Goal: Use online tool/utility: Utilize a website feature to perform a specific function

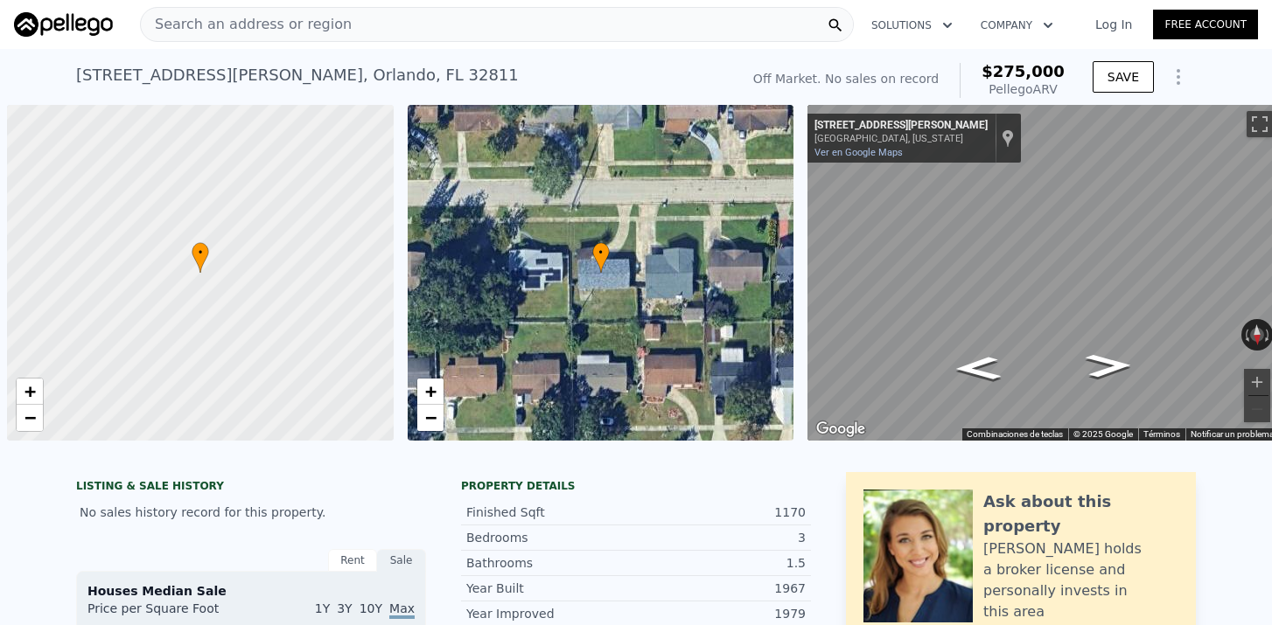
select select "30"
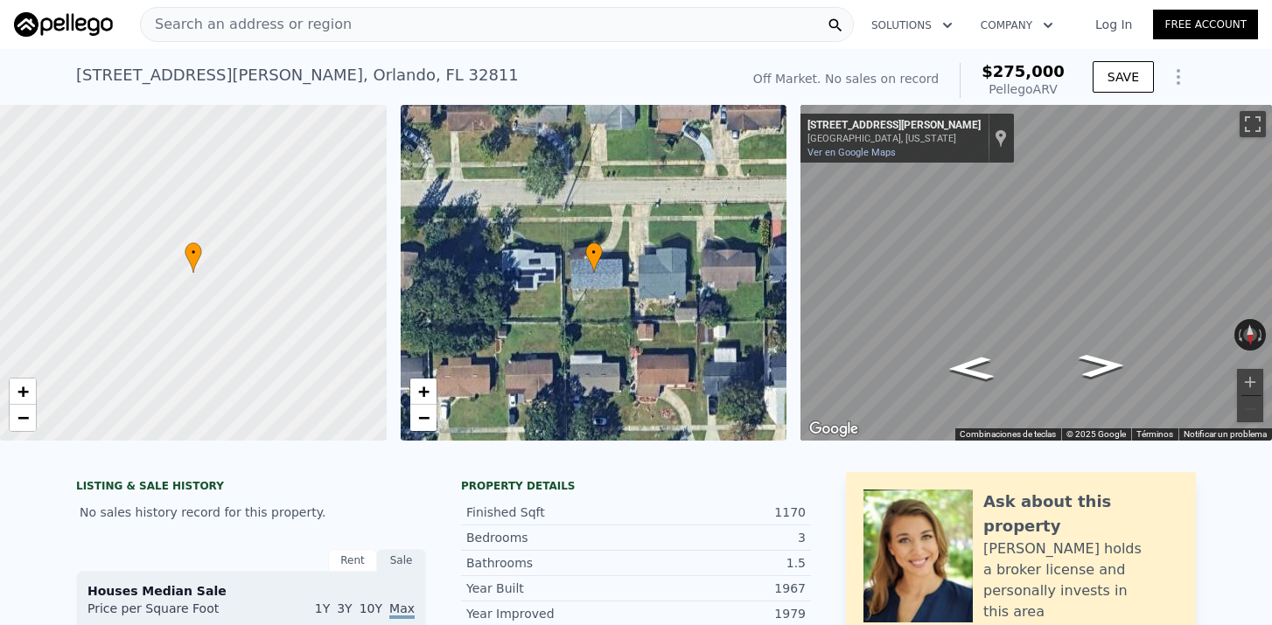
click at [188, 22] on span "Search an address or region" at bounding box center [246, 24] width 211 height 21
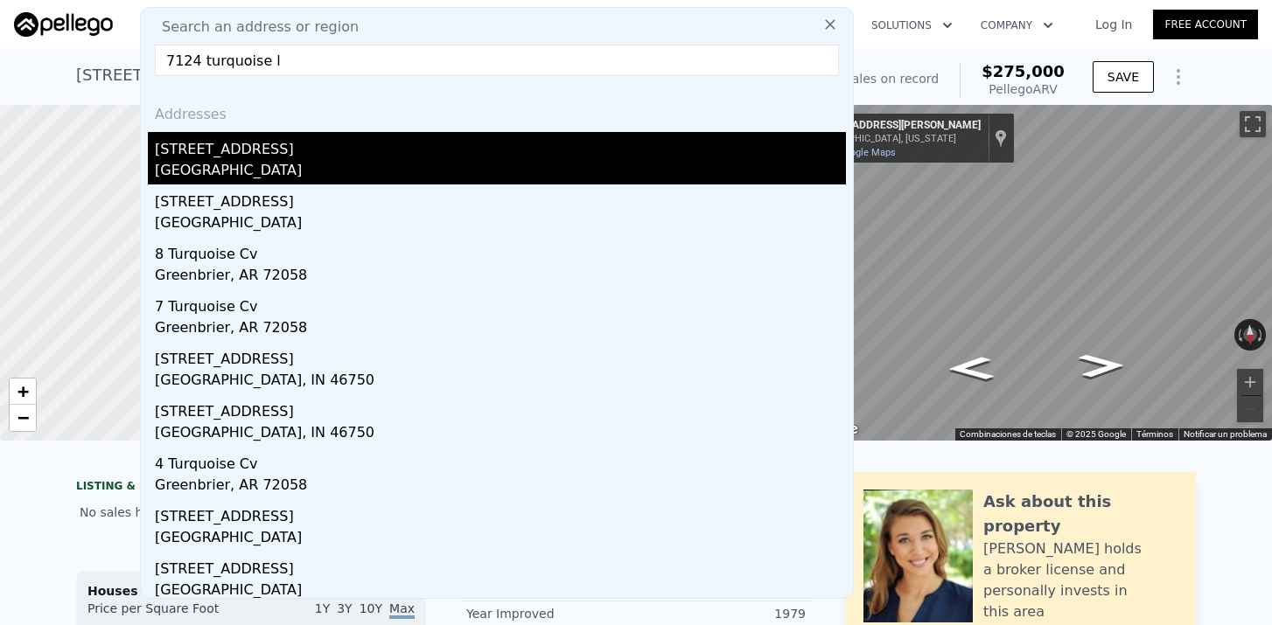
type input "7124 turquoise l"
click at [248, 176] on div "Orange County, FL 32807" at bounding box center [500, 172] width 691 height 24
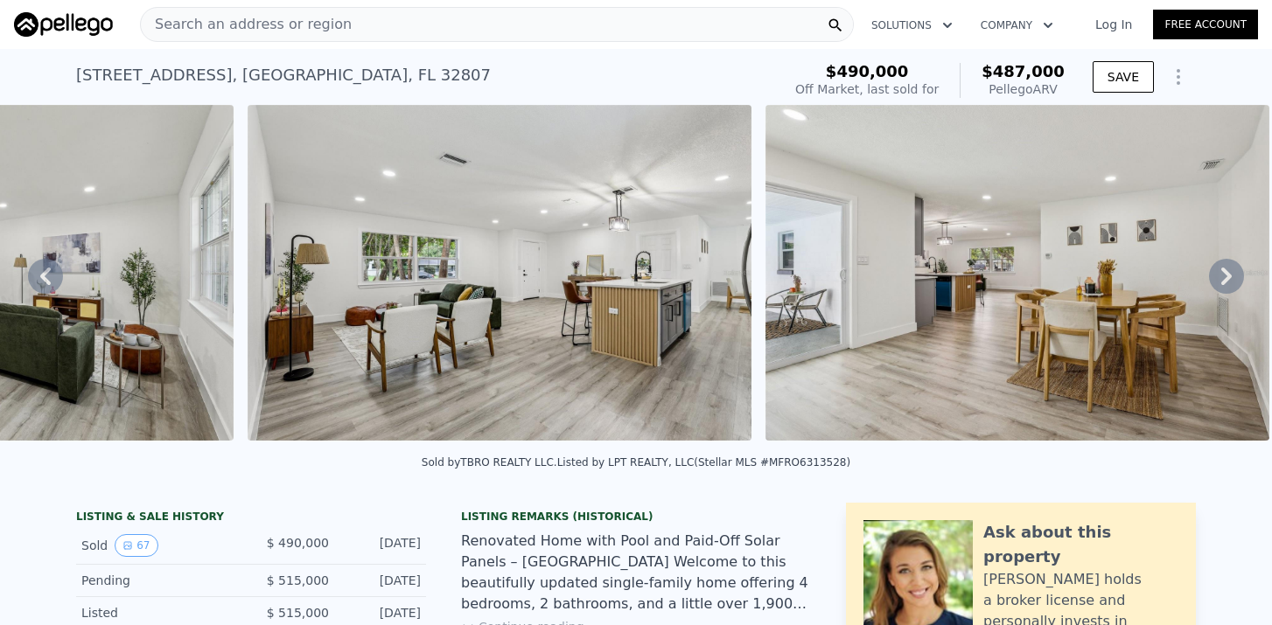
click at [1219, 269] on icon at bounding box center [1226, 276] width 35 height 35
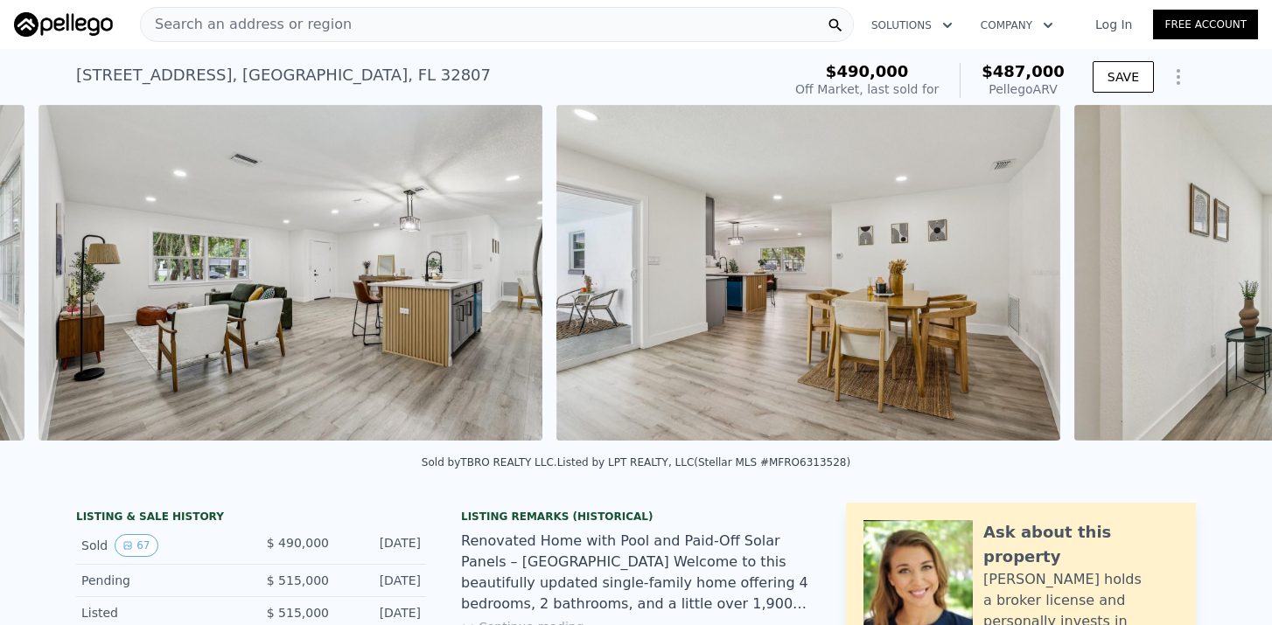
scroll to position [0, 3320]
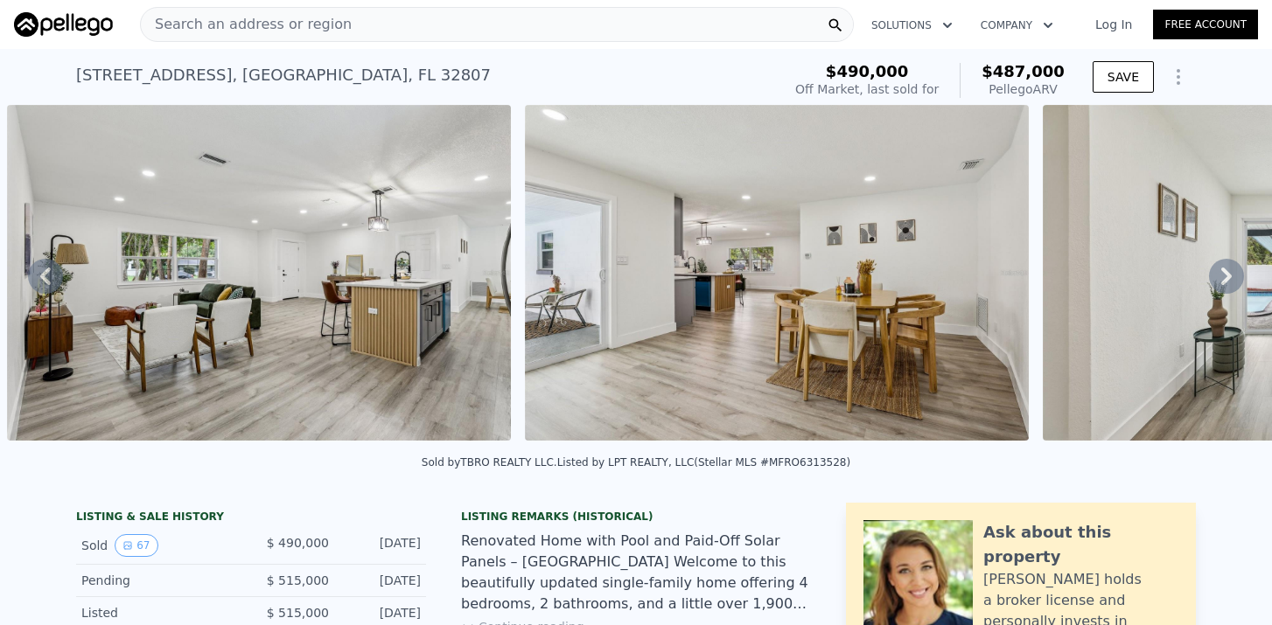
click at [1219, 269] on icon at bounding box center [1226, 276] width 35 height 35
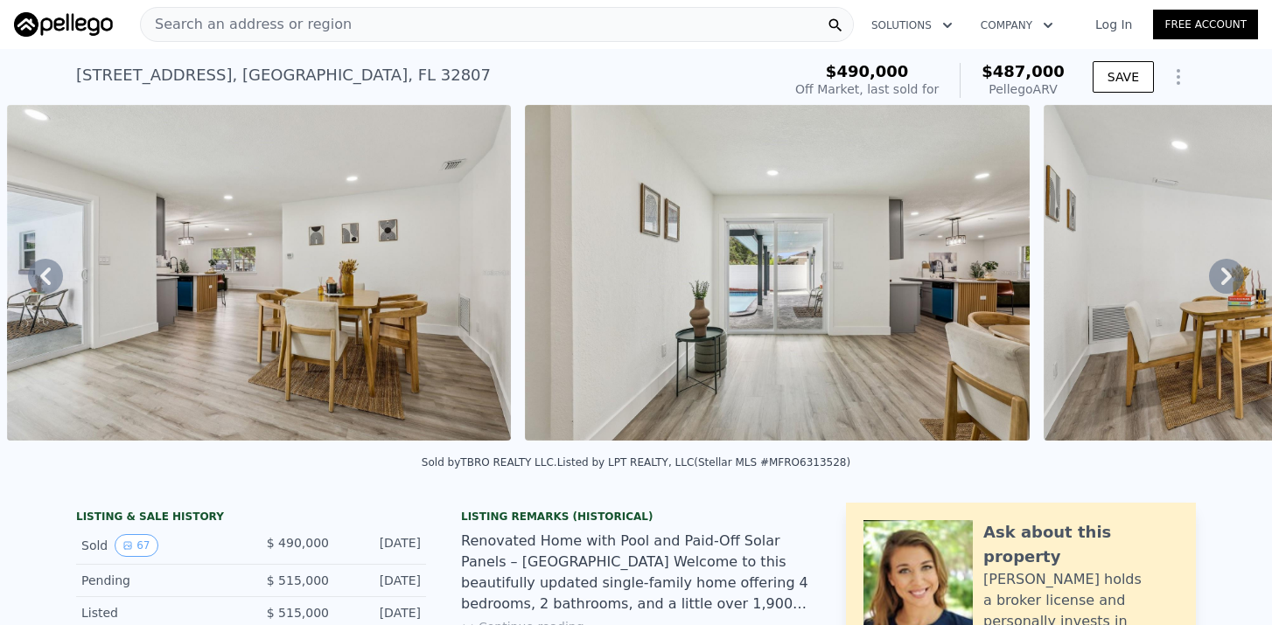
click at [1219, 269] on icon at bounding box center [1226, 276] width 35 height 35
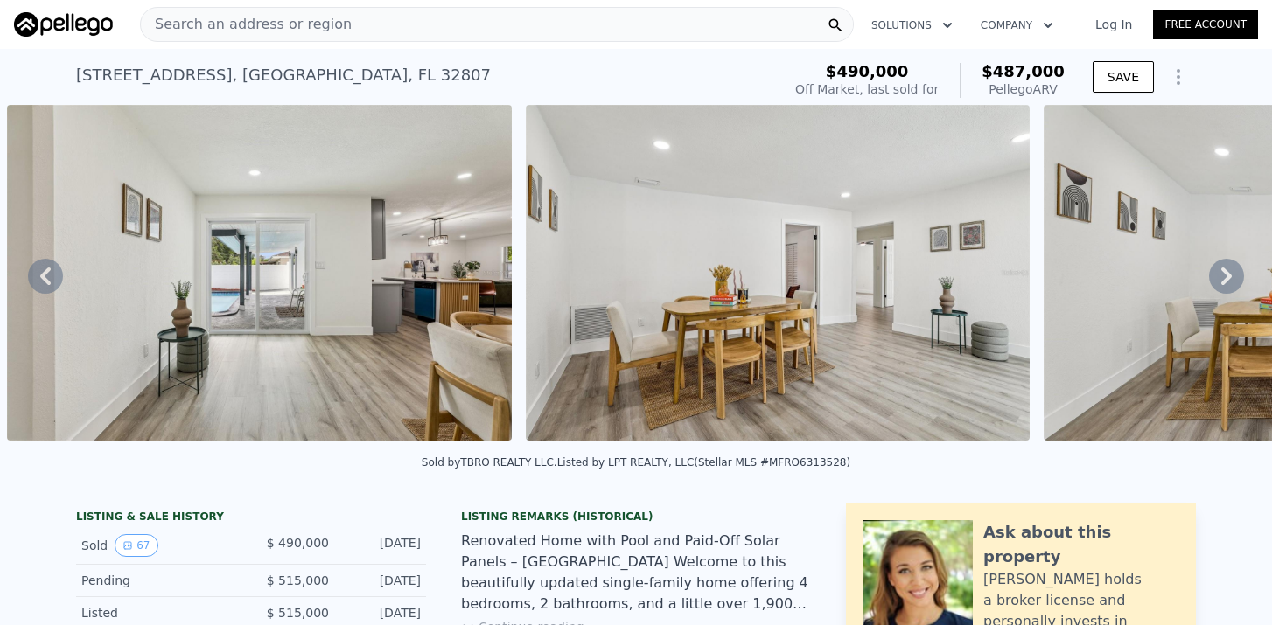
click at [1219, 269] on icon at bounding box center [1226, 276] width 35 height 35
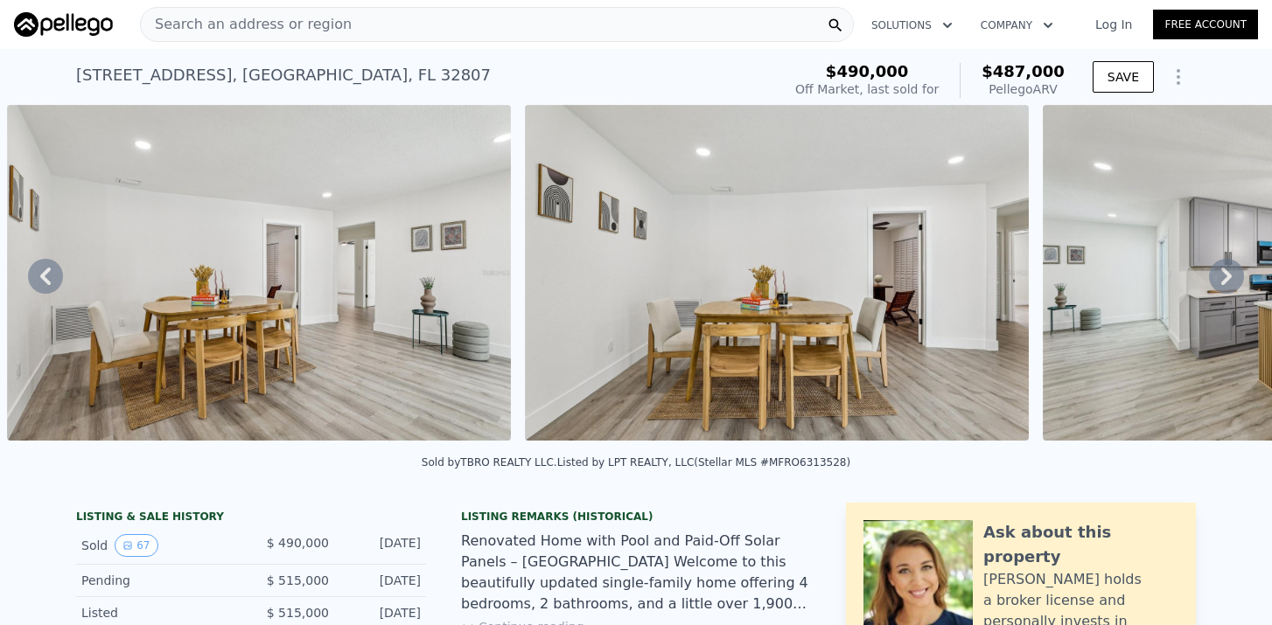
click at [1219, 269] on icon at bounding box center [1226, 276] width 35 height 35
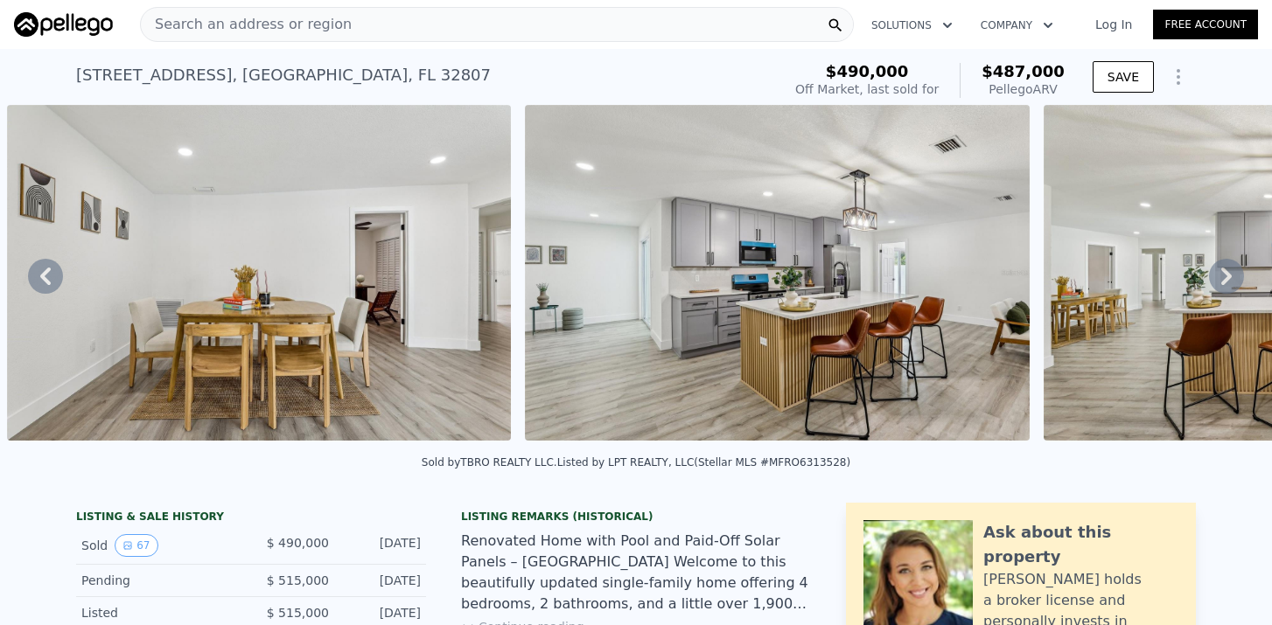
click at [1219, 269] on icon at bounding box center [1226, 276] width 35 height 35
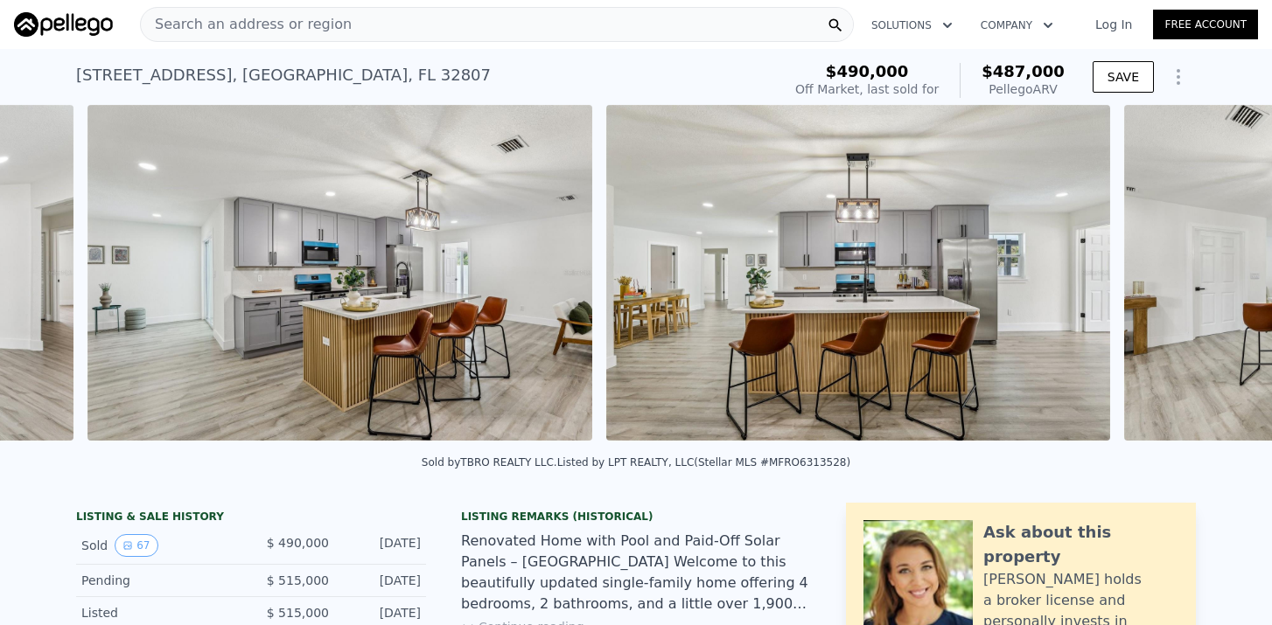
scroll to position [0, 5910]
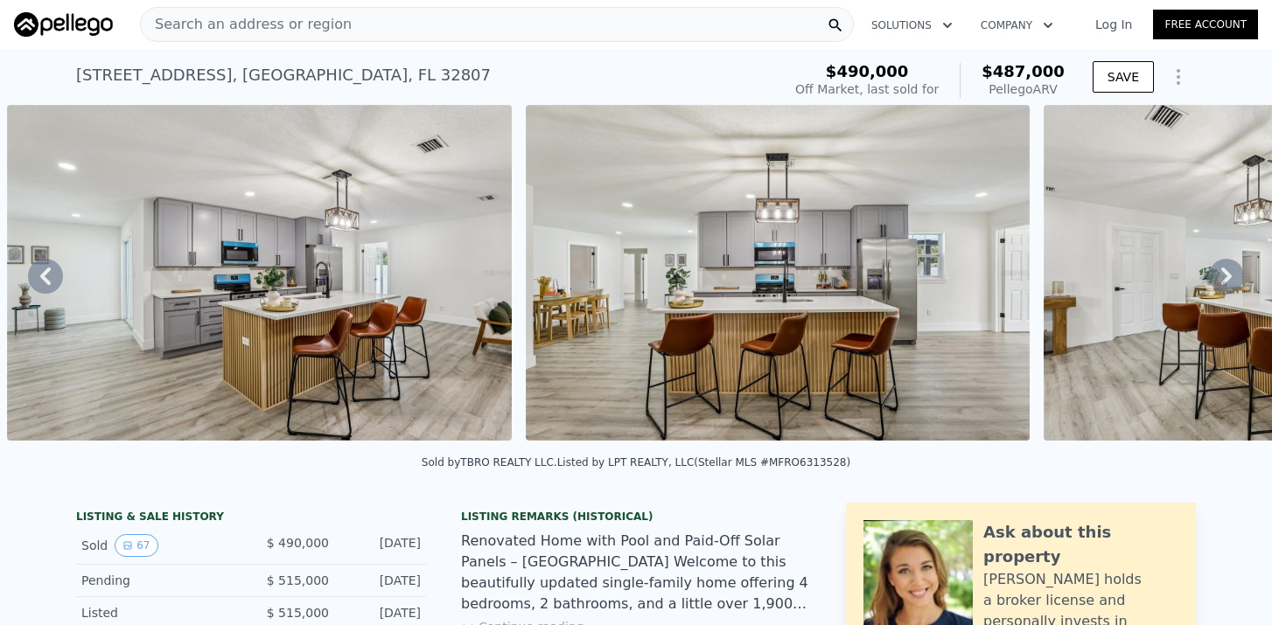
click at [1219, 269] on icon at bounding box center [1226, 276] width 35 height 35
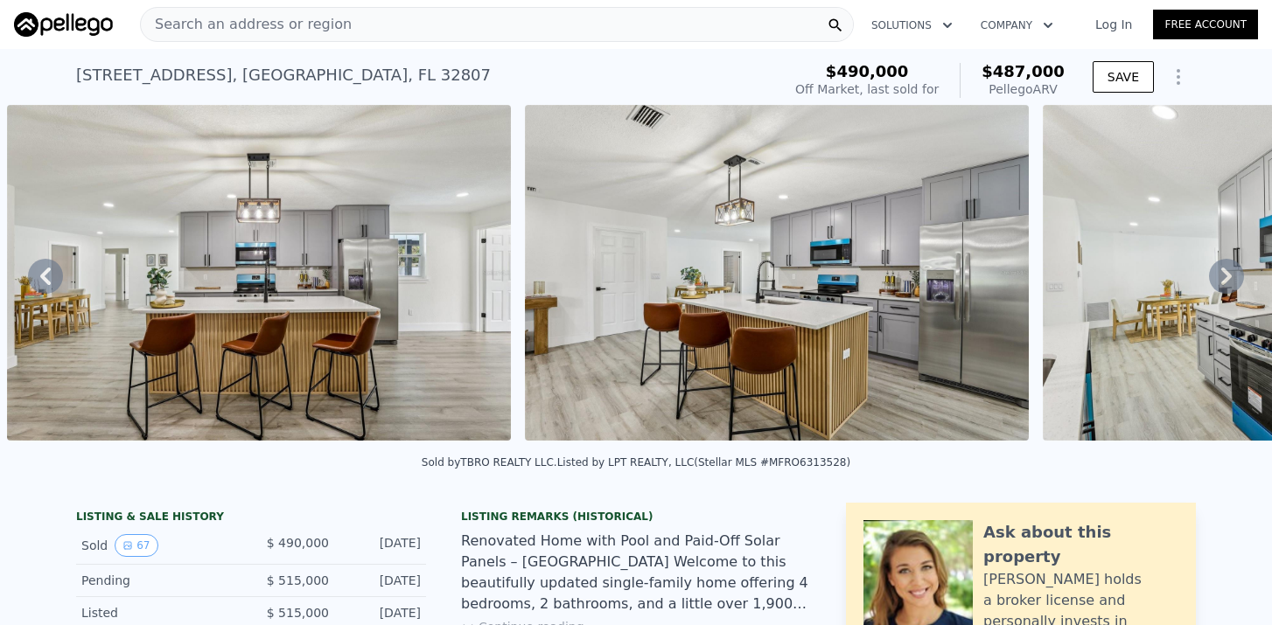
click at [1219, 269] on icon at bounding box center [1226, 276] width 35 height 35
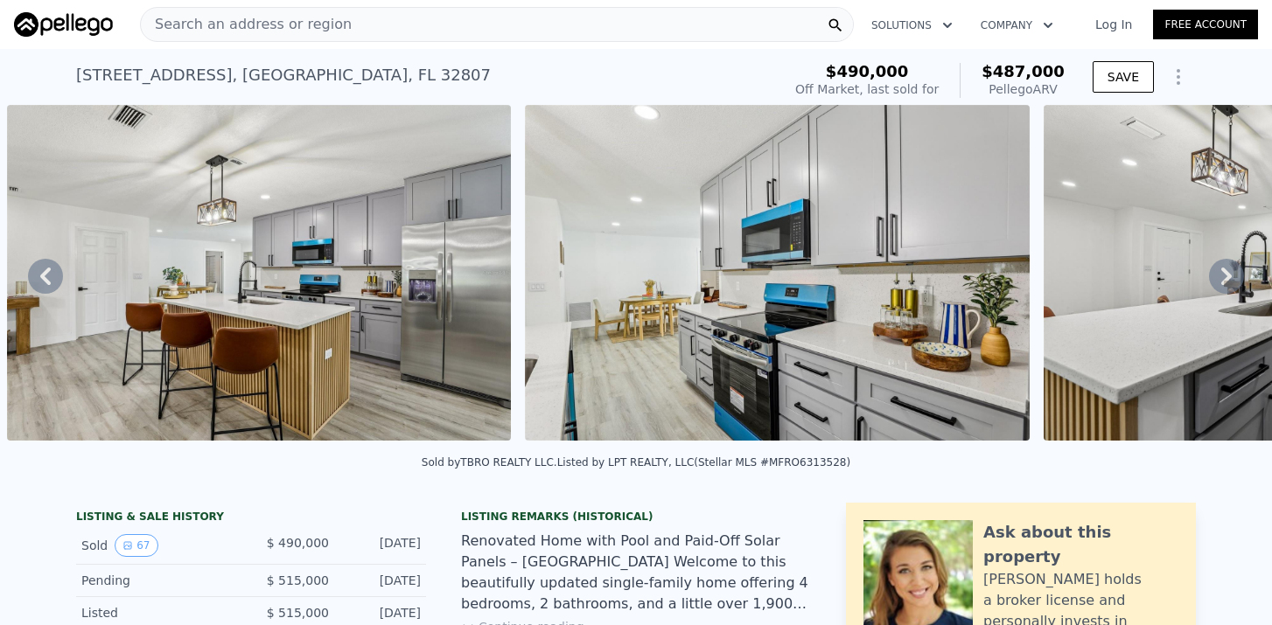
click at [1219, 269] on icon at bounding box center [1226, 276] width 35 height 35
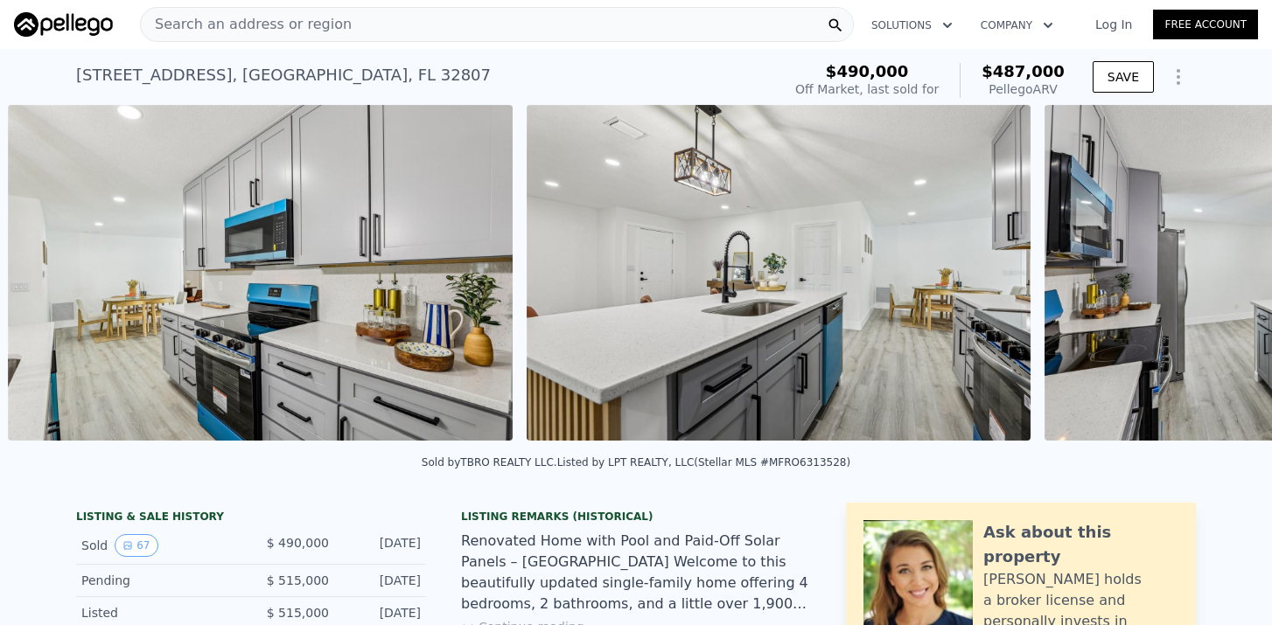
scroll to position [0, 7464]
click at [1219, 269] on icon at bounding box center [1226, 276] width 35 height 35
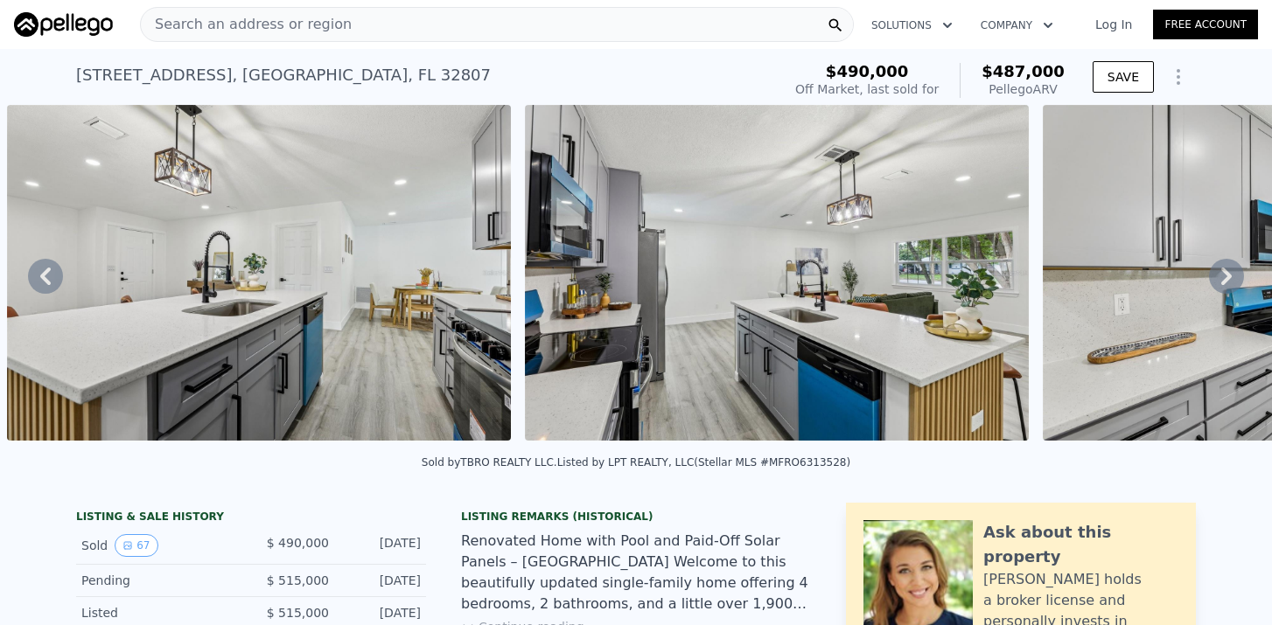
click at [1219, 269] on icon at bounding box center [1226, 276] width 35 height 35
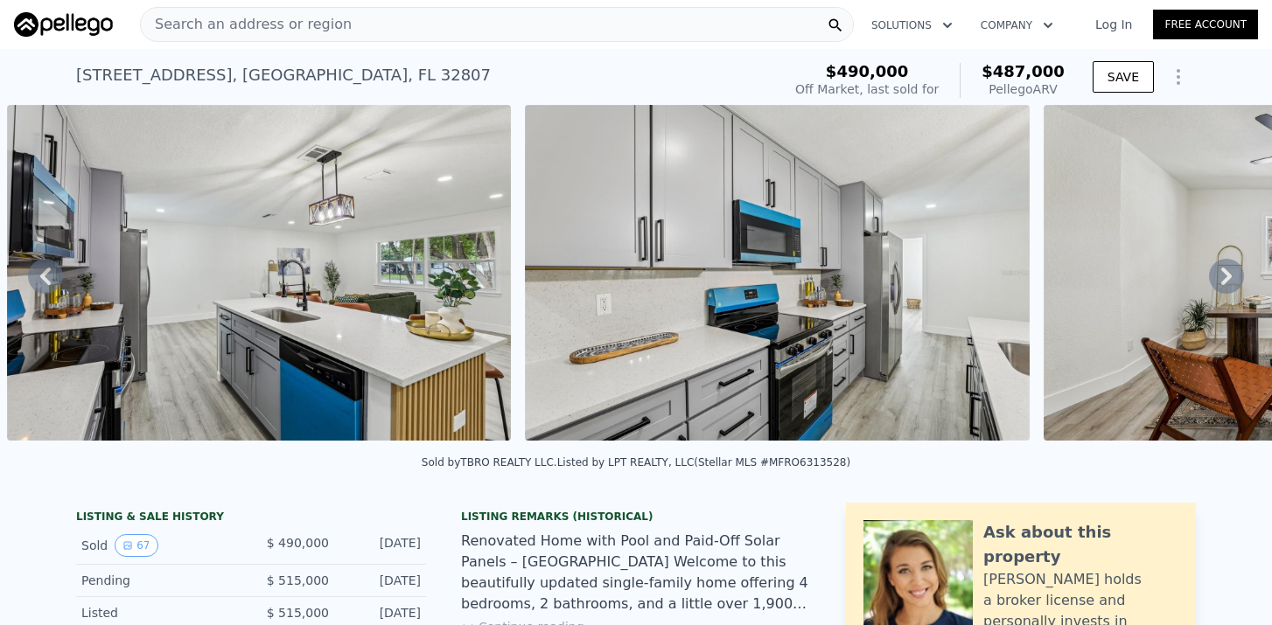
click at [1219, 269] on icon at bounding box center [1226, 276] width 35 height 35
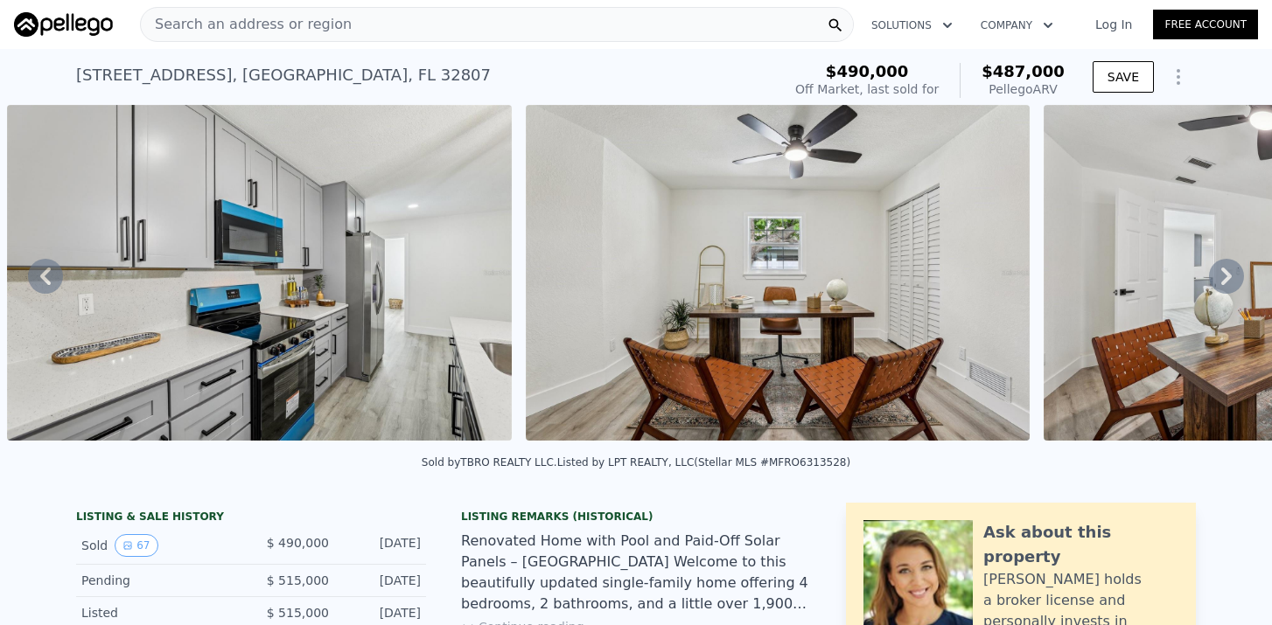
click at [1219, 269] on icon at bounding box center [1226, 276] width 35 height 35
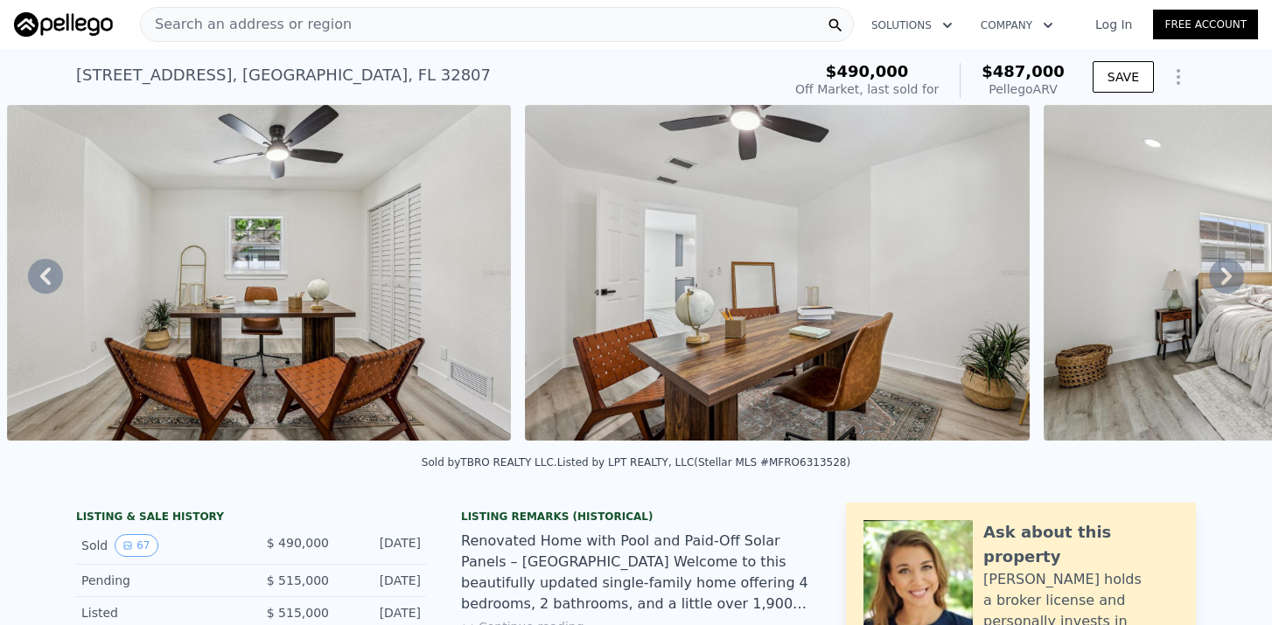
click at [1219, 269] on icon at bounding box center [1226, 276] width 35 height 35
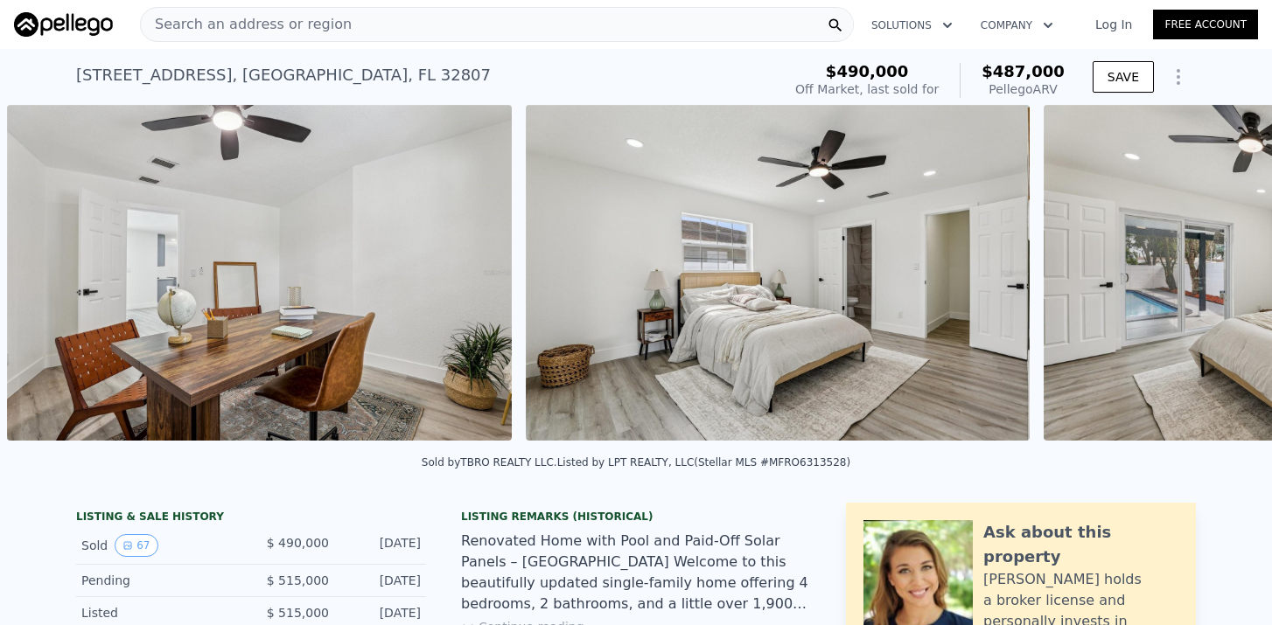
click at [1219, 269] on img at bounding box center [1295, 273] width 504 height 336
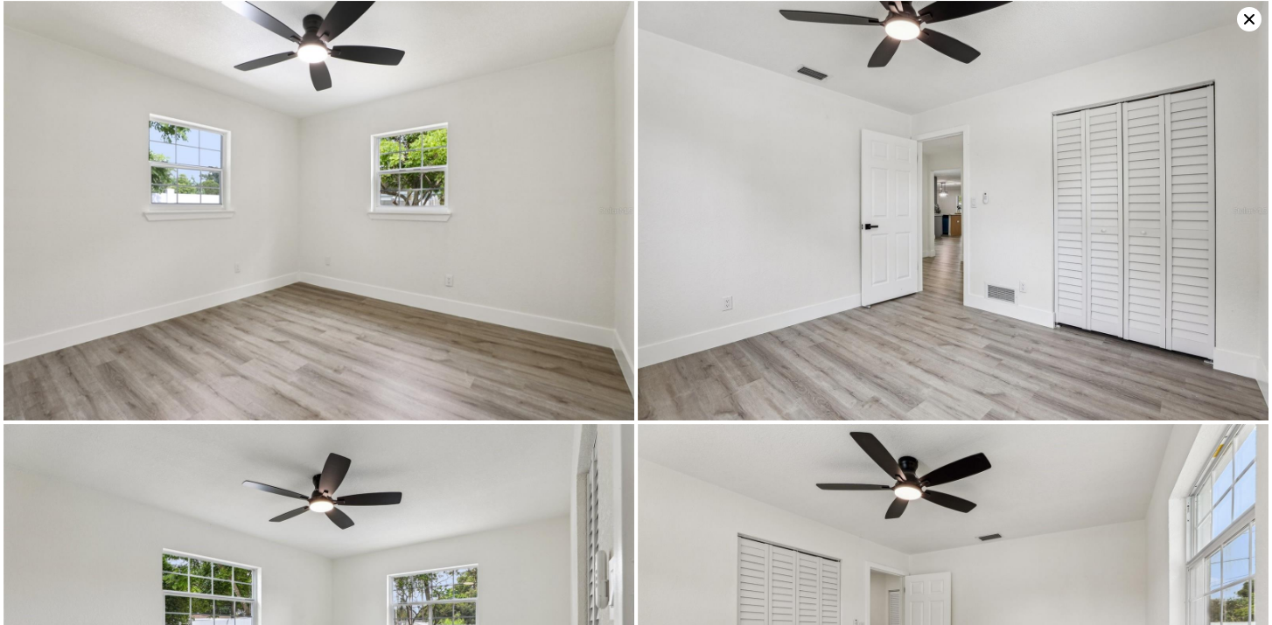
scroll to position [5507, 0]
click at [1251, 27] on icon at bounding box center [1249, 19] width 24 height 24
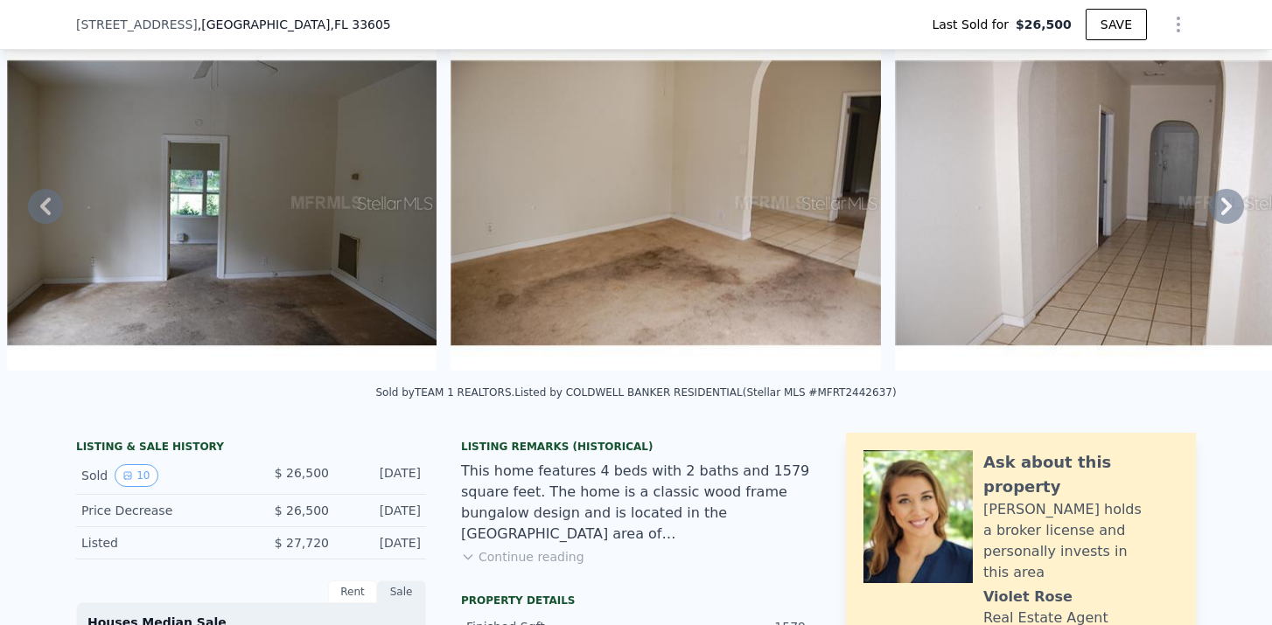
scroll to position [143, 0]
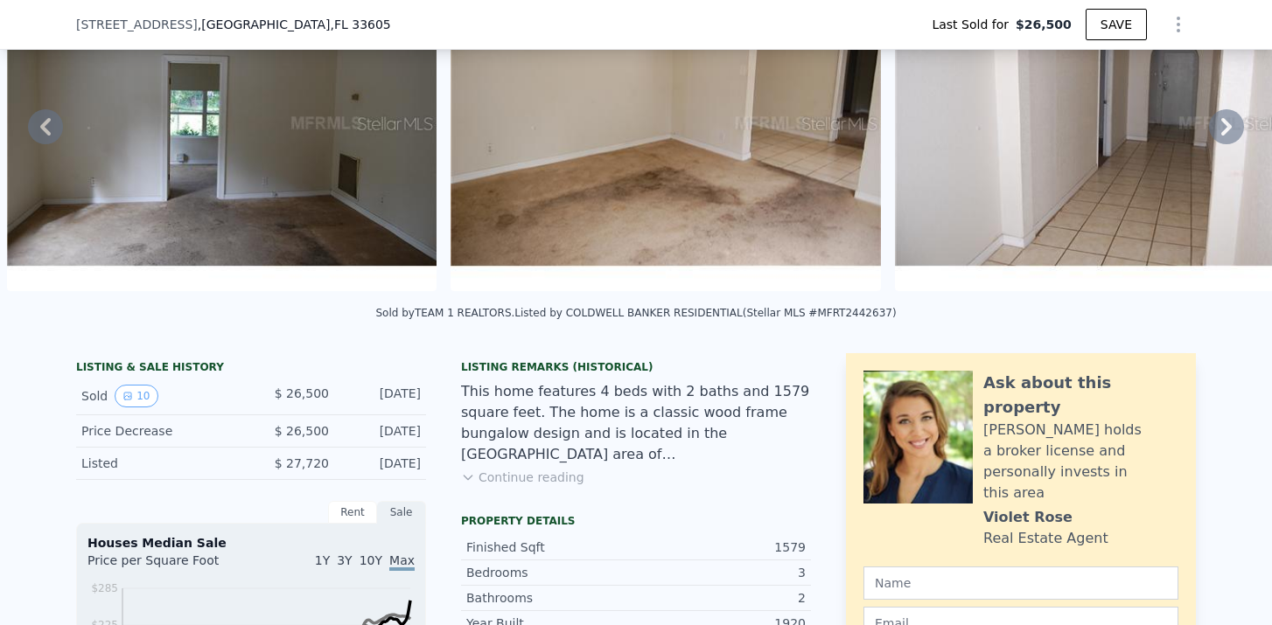
click at [551, 480] on button "Continue reading" at bounding box center [522, 477] width 123 height 17
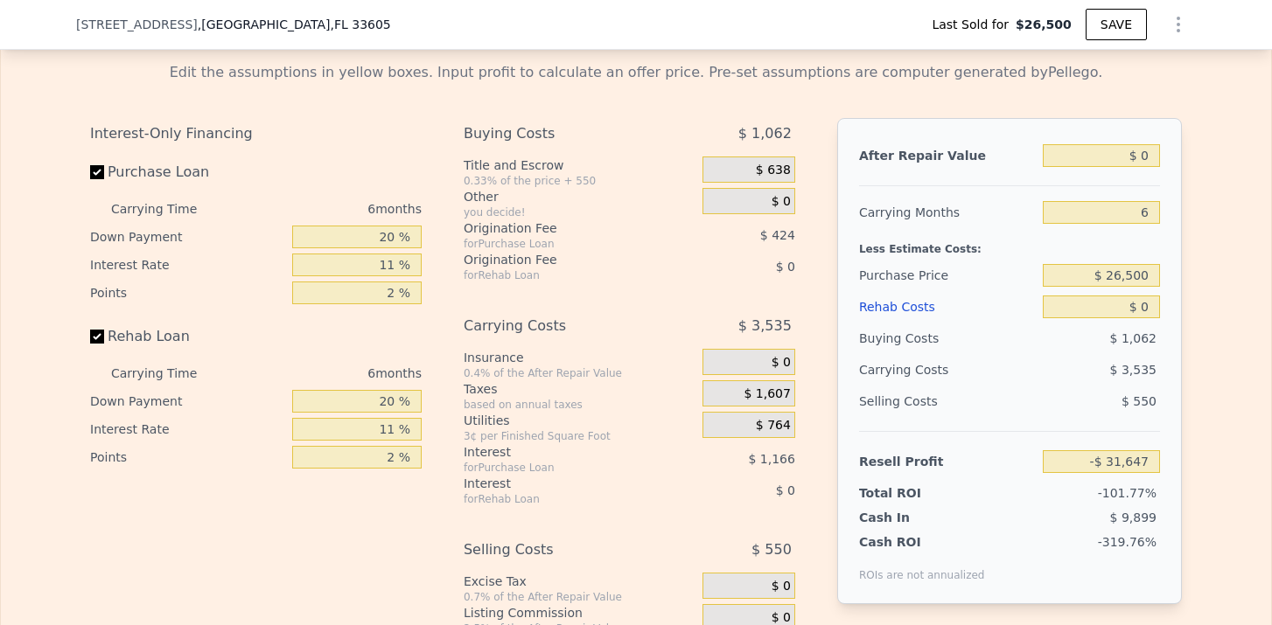
scroll to position [2568, 0]
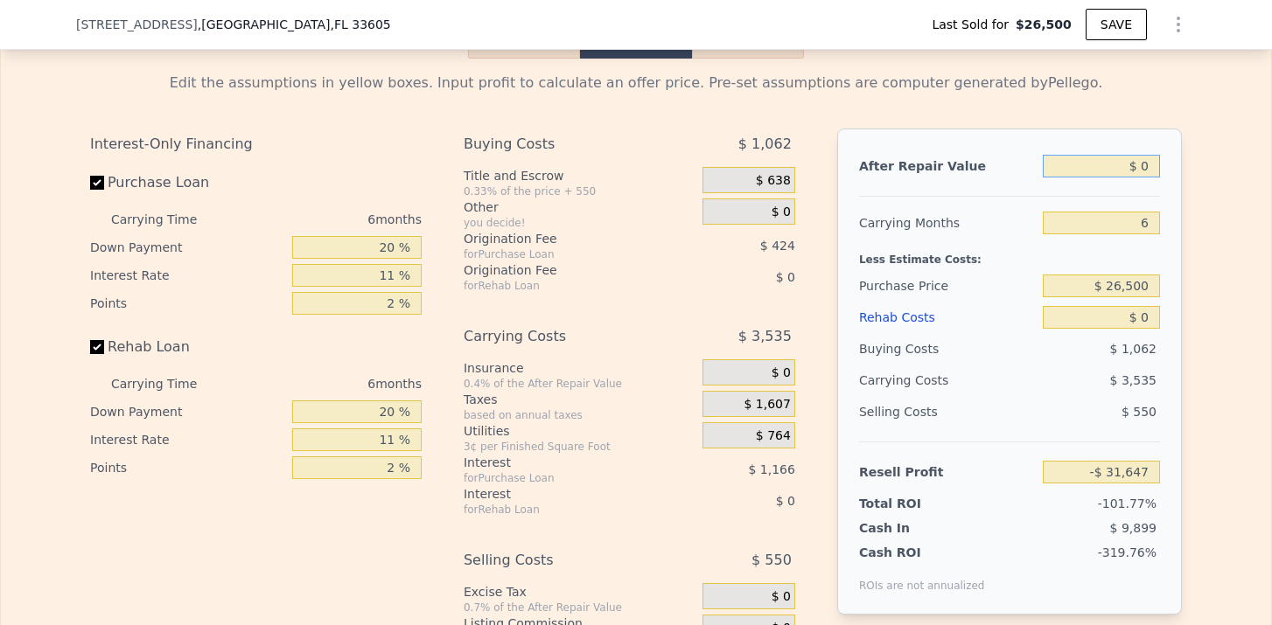
click at [1147, 165] on input "$ 0" at bounding box center [1101, 166] width 117 height 23
type input "$ 3"
type input "-$ 31,644"
type input "$ 380"
type input "-$ 31,292"
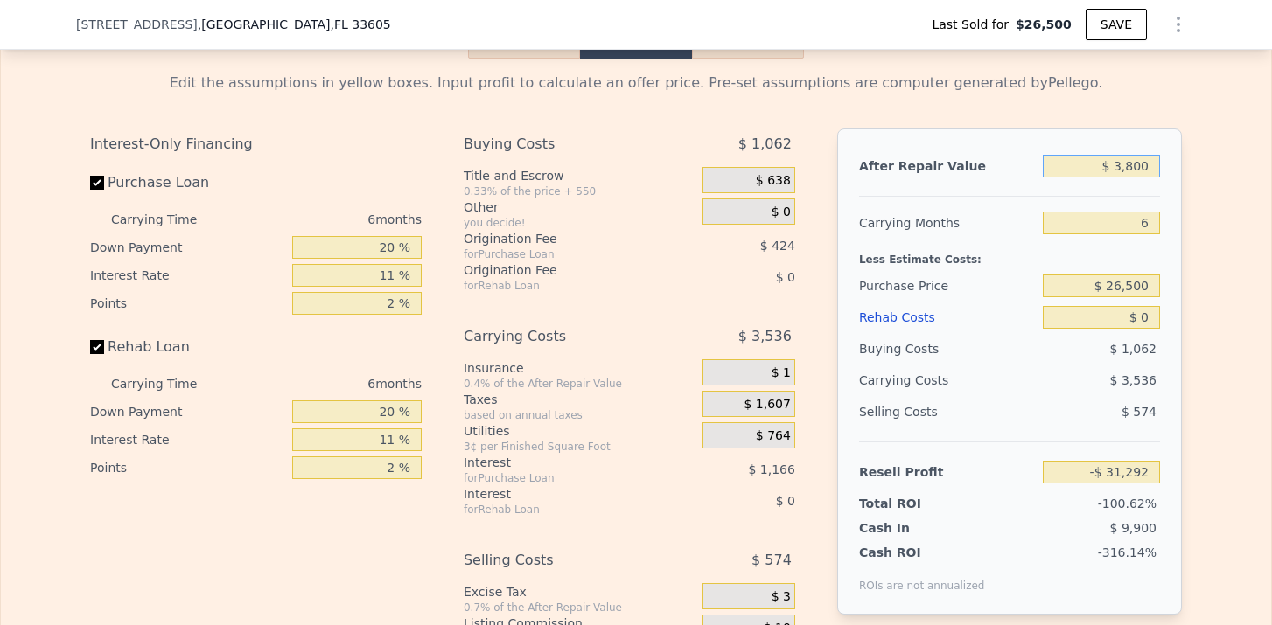
type input "$ 38,000"
type input "$ 3,984"
type input "$ 380,000"
type input "$ 324,668"
click at [1151, 227] on input "6" at bounding box center [1101, 223] width 117 height 23
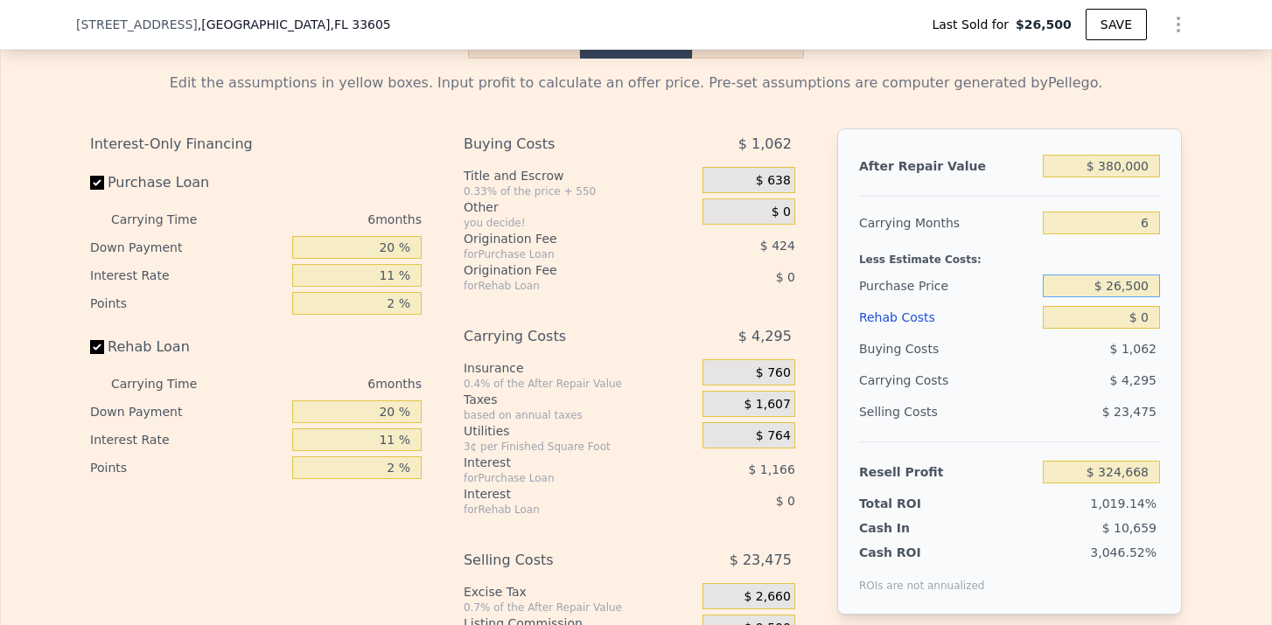
click at [1132, 279] on input "$ 26,500" at bounding box center [1101, 286] width 117 height 23
type input "$ 200,000"
type input "$ 139,602"
click at [1147, 314] on input "$ 0" at bounding box center [1101, 317] width 117 height 23
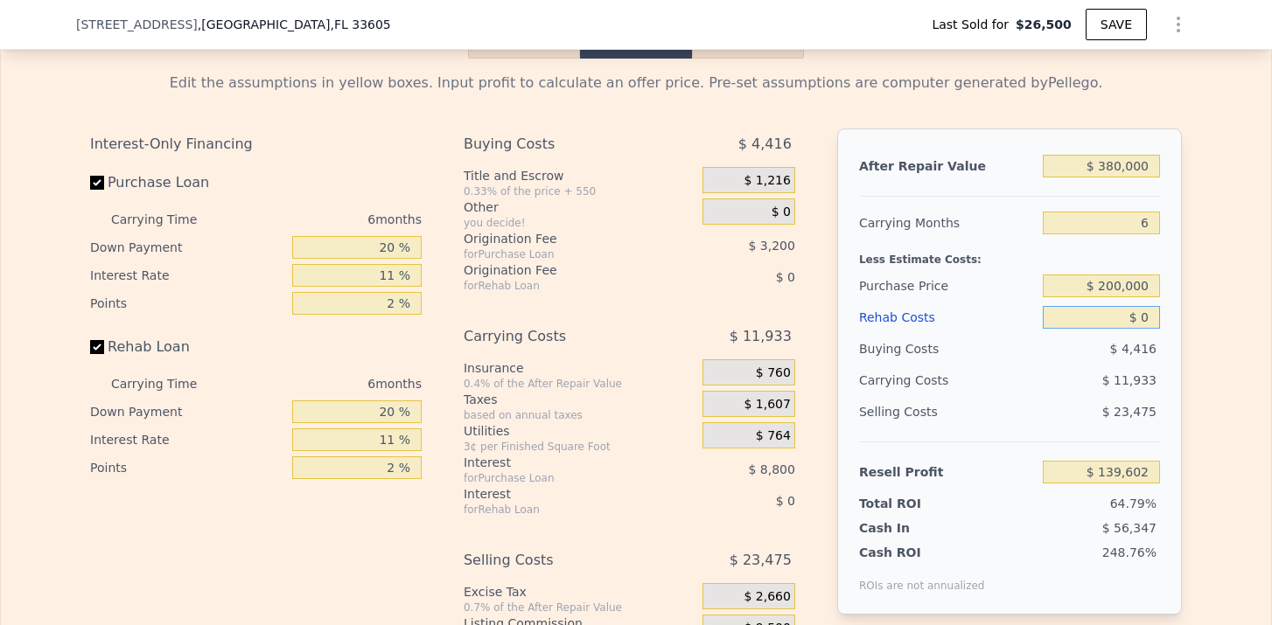
type input "$ 0"
type input "$ 140,176"
type input "$ 700"
type input "$ 140,099"
type input "$ 7,000"
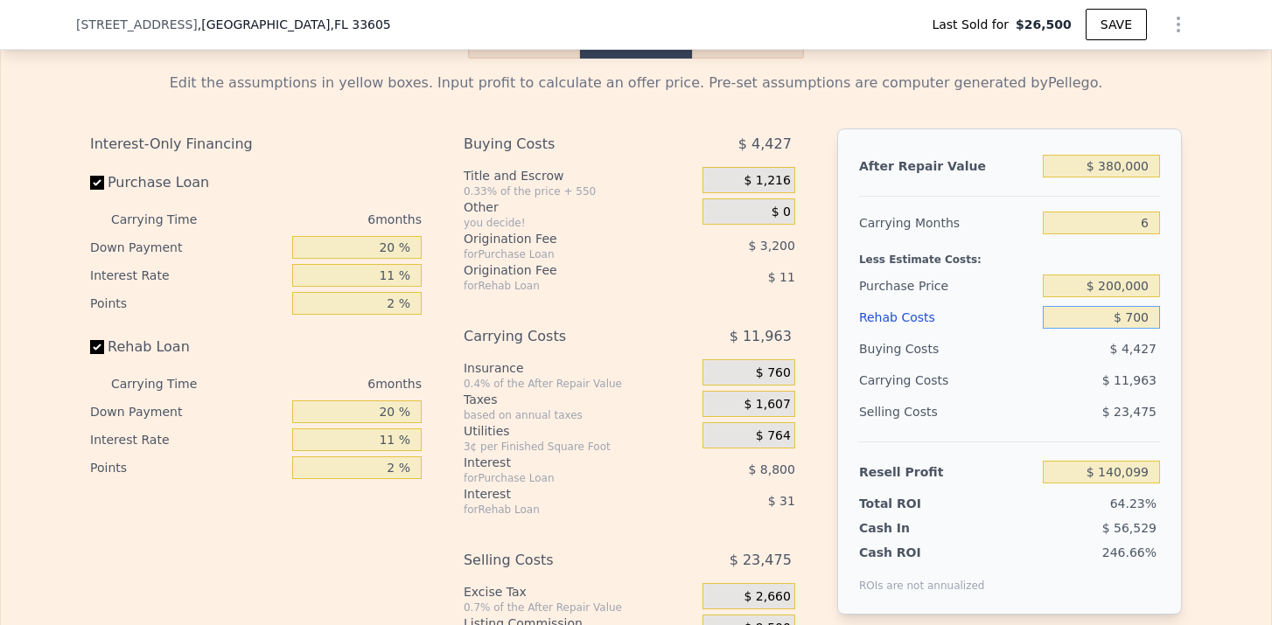
type input "$ 132,758"
type input "$ 70,000"
type input "$ 65,978"
type input "$ 700,000"
type input "-$ 601,822"
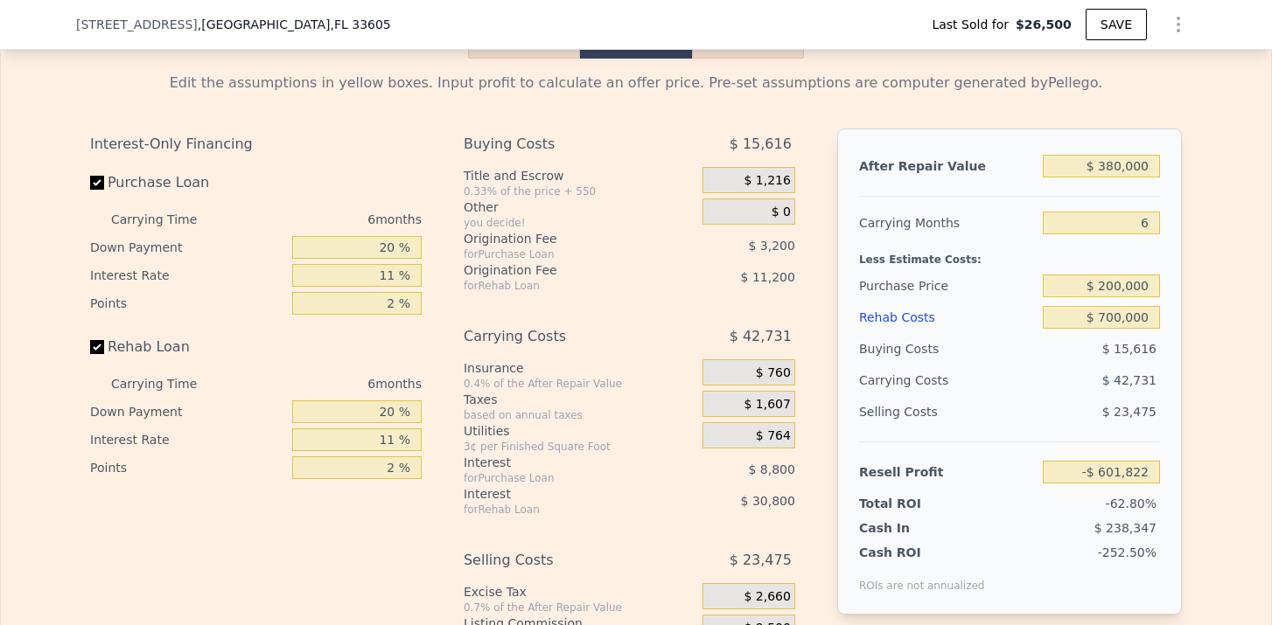
click at [1157, 345] on div "$ 15,616" at bounding box center [1102, 348] width 118 height 31
click at [1147, 323] on input "$ 700,000" at bounding box center [1101, 317] width 117 height 23
type input "$ 70,000"
type input "$ 65,978"
click at [1177, 356] on div "After Repair Value $ 380,000 Carrying Months 6 Less Estimate Costs: Purchase Pr…" at bounding box center [1009, 372] width 345 height 486
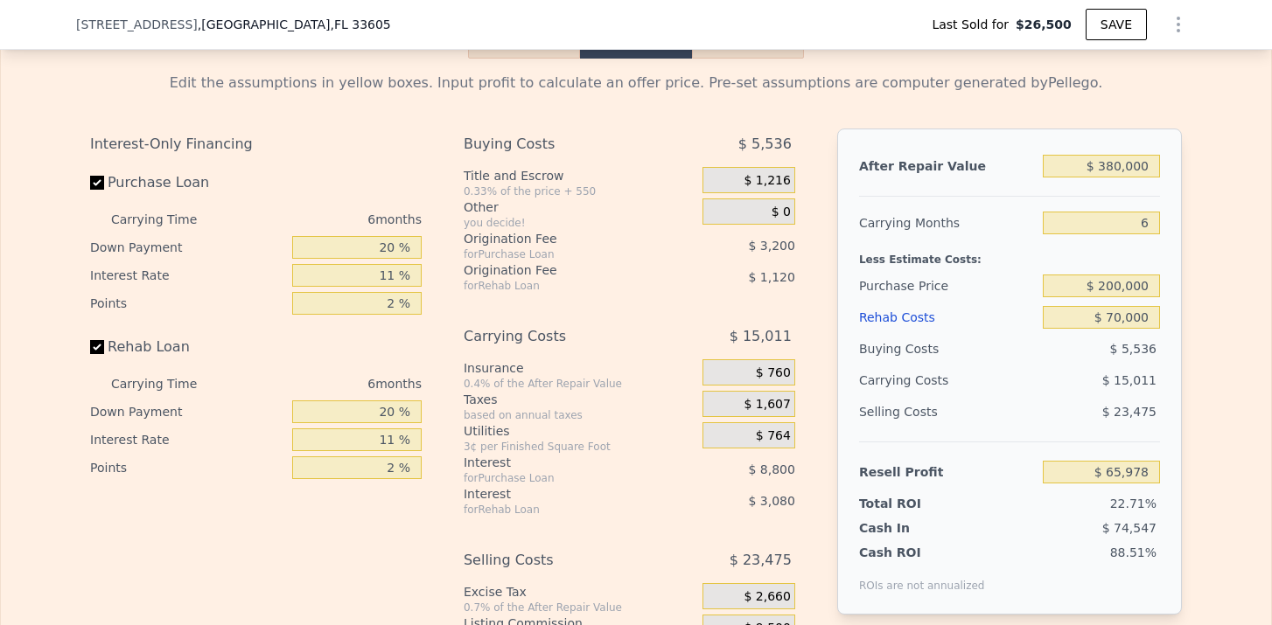
scroll to position [2511, 0]
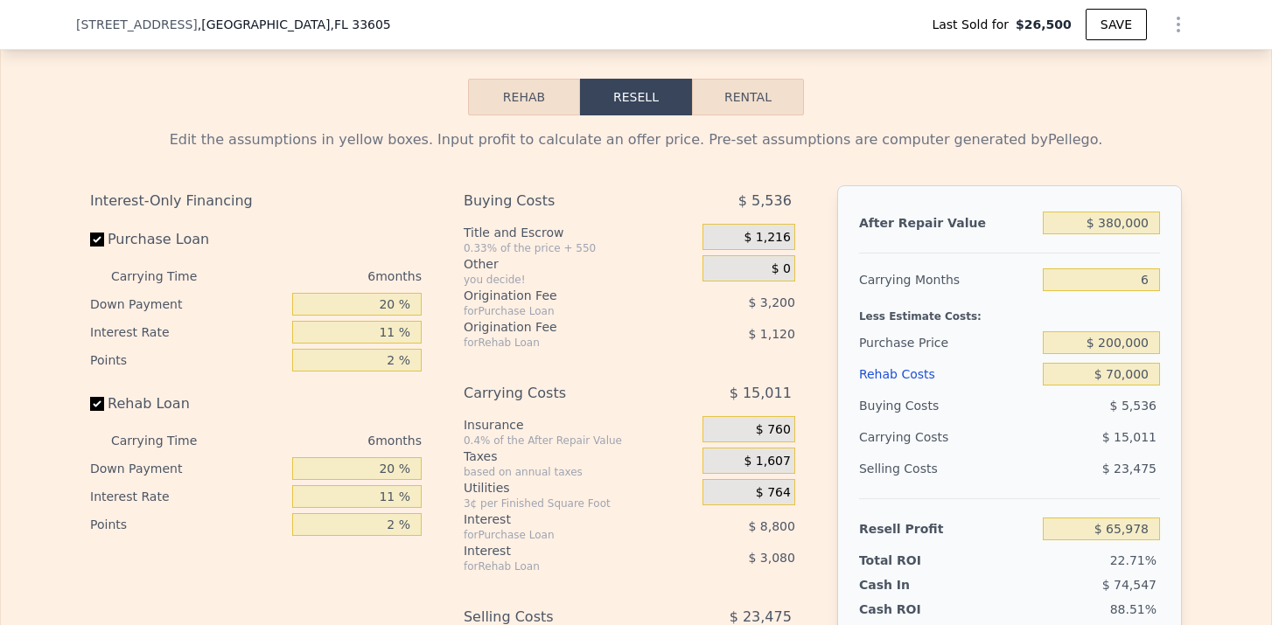
click at [740, 101] on button "Rental" at bounding box center [748, 97] width 112 height 37
select select "30"
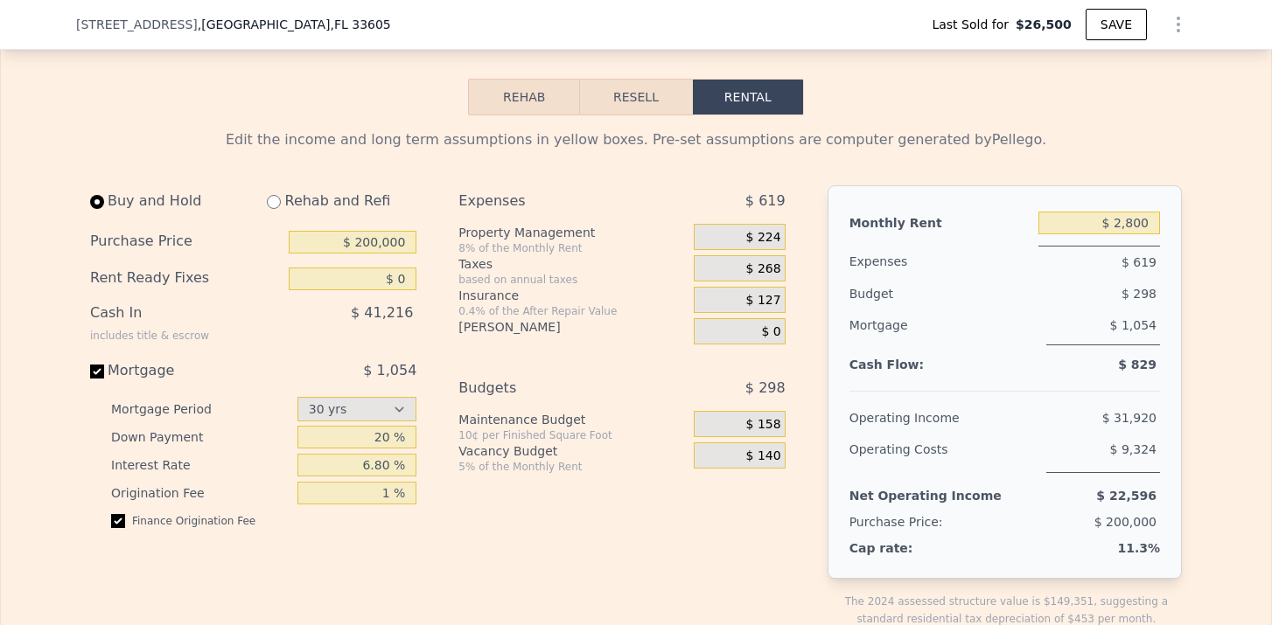
click at [269, 205] on input "radio" at bounding box center [274, 202] width 14 height 14
radio input "true"
select select "30"
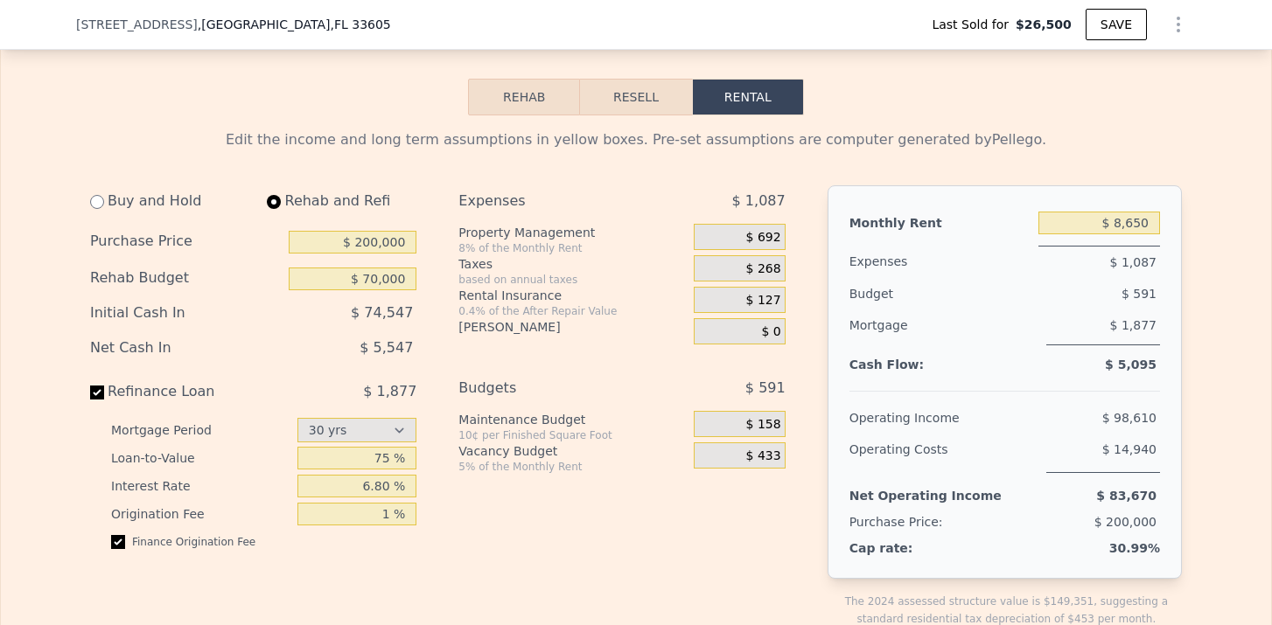
type input "$ 70,000"
click at [1117, 214] on input "$ 8,650" at bounding box center [1099, 223] width 122 height 23
click at [1130, 226] on input "$ 8,650" at bounding box center [1099, 223] width 122 height 23
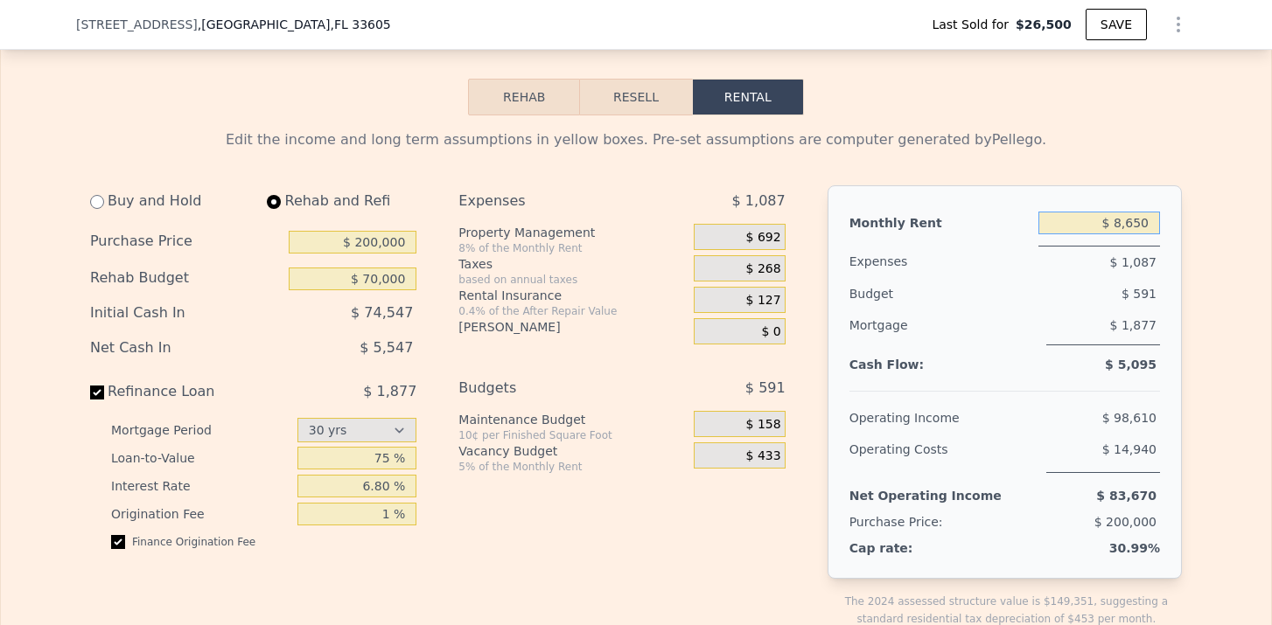
click at [1130, 226] on input "$ 8,650" at bounding box center [1099, 223] width 122 height 23
type input "$ 2,700"
click at [1150, 288] on span "$ 293" at bounding box center [1138, 294] width 35 height 14
click at [769, 241] on span "$ 216" at bounding box center [763, 238] width 35 height 16
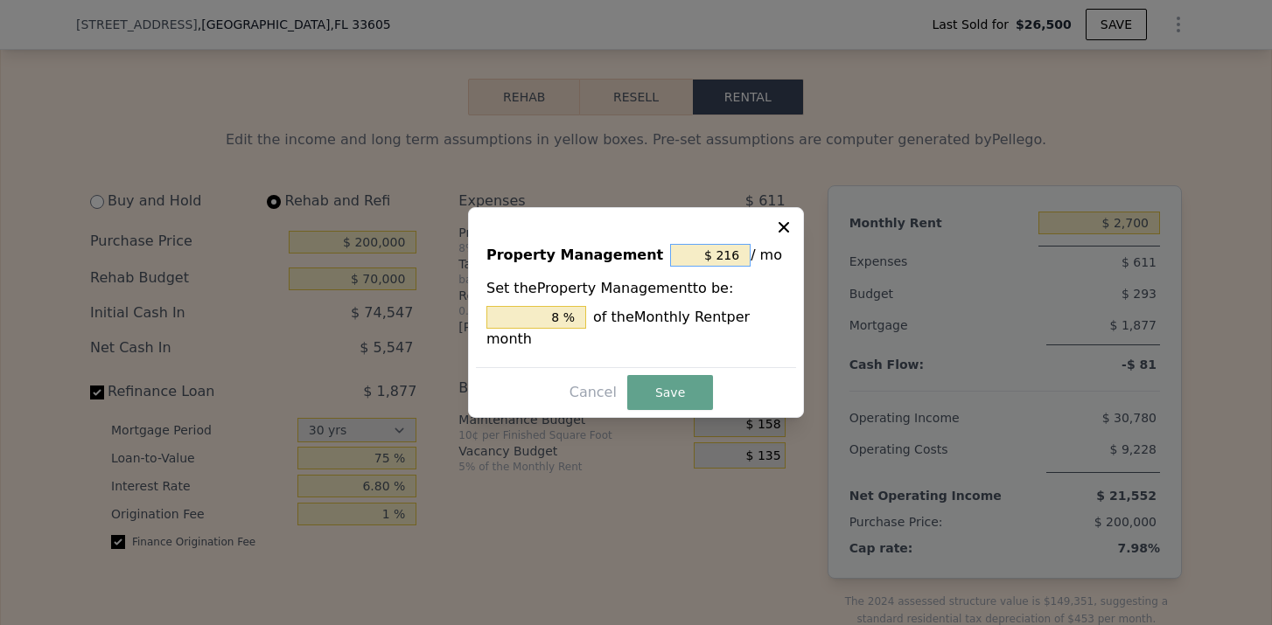
click at [740, 252] on input "$ 216" at bounding box center [710, 255] width 80 height 23
type input "$ 21"
type input "0.778 %"
type input "$ 2"
type input "0.074 %"
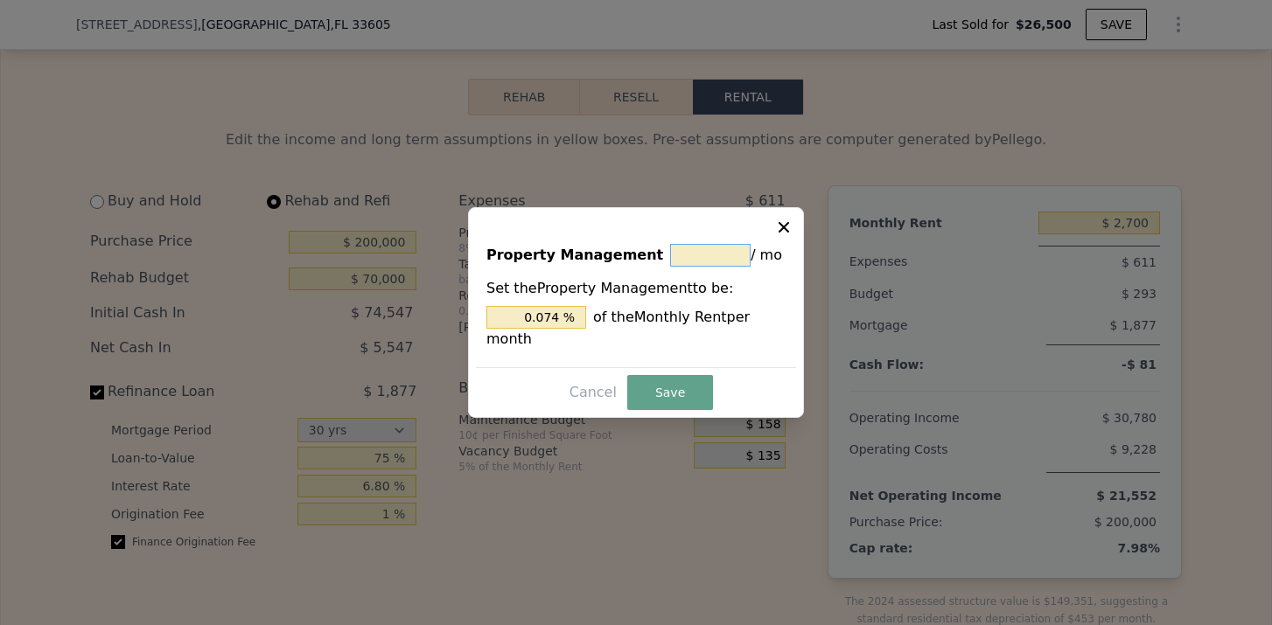
type input "$ 0"
type input "0 %"
click at [680, 377] on button "Save" at bounding box center [670, 392] width 86 height 35
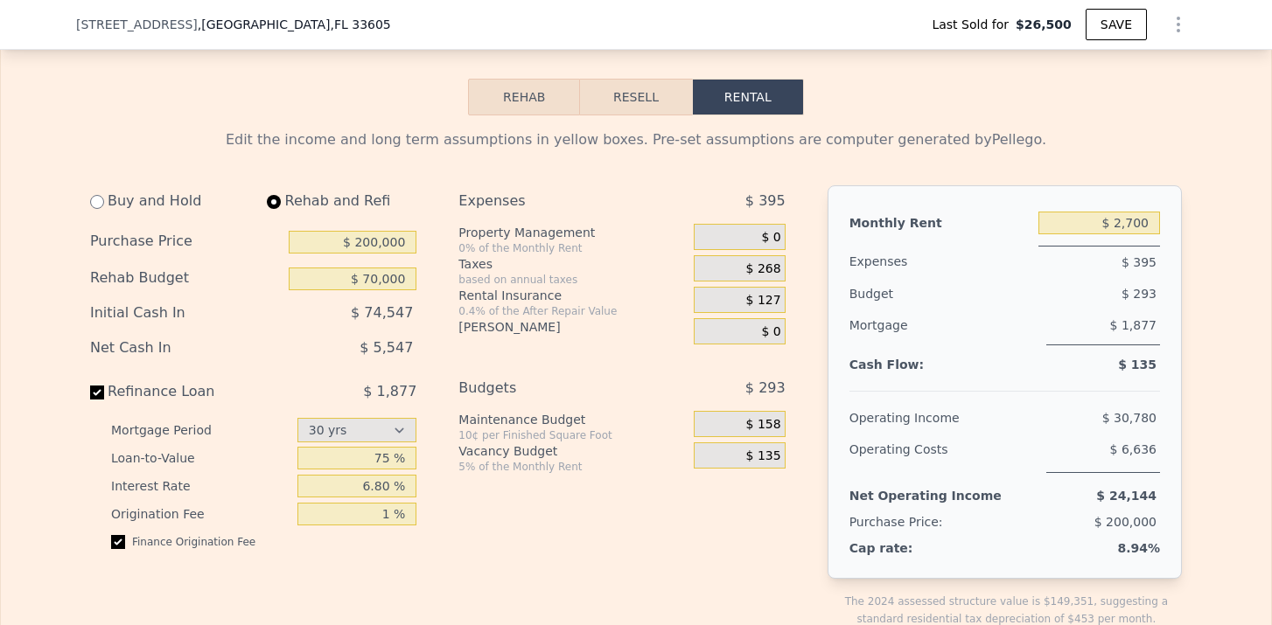
click at [767, 271] on span "$ 268" at bounding box center [763, 270] width 35 height 16
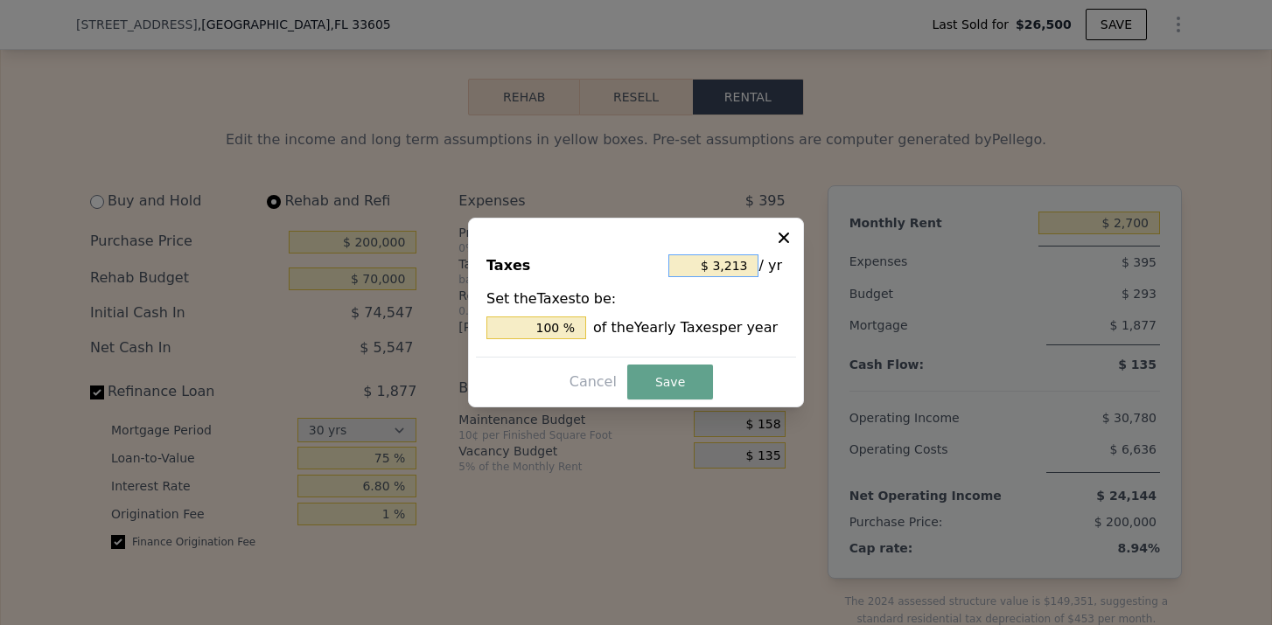
click at [744, 271] on input "$ 3,213" at bounding box center [713, 266] width 90 height 23
type input "$ 321"
type input "9.991 %"
type input "$ 32"
type input "0.996 %"
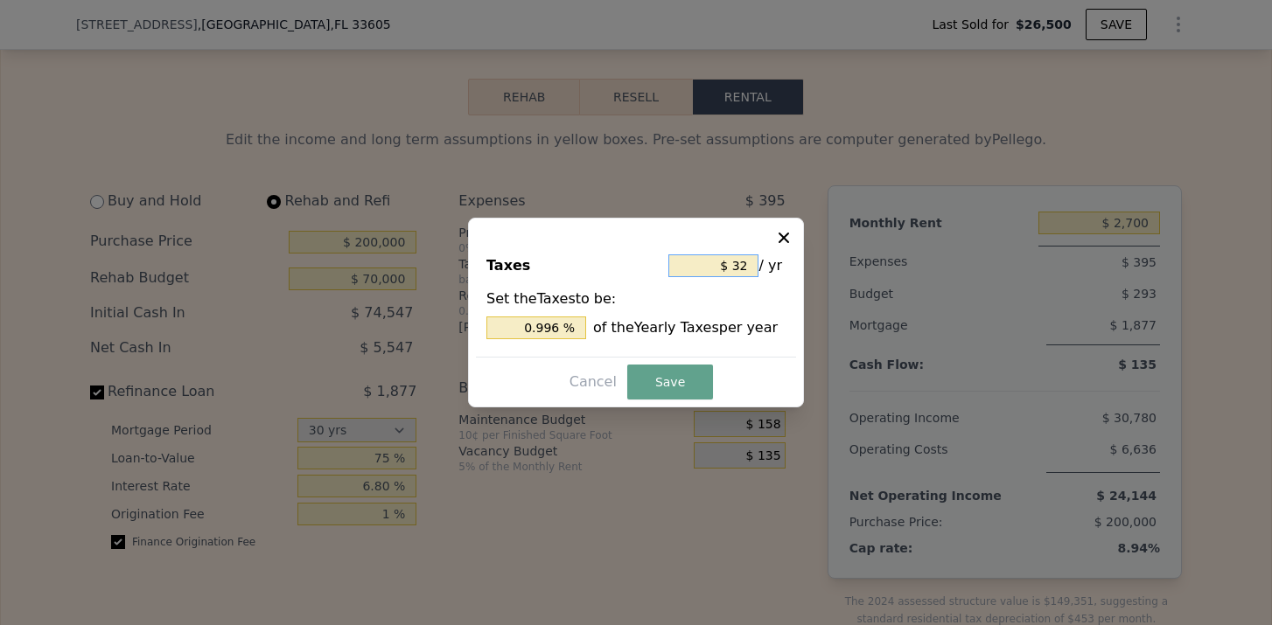
type input "$ 3"
type input "0.093 %"
type input "$ 38"
type input "1.183 %"
type input "$ 380"
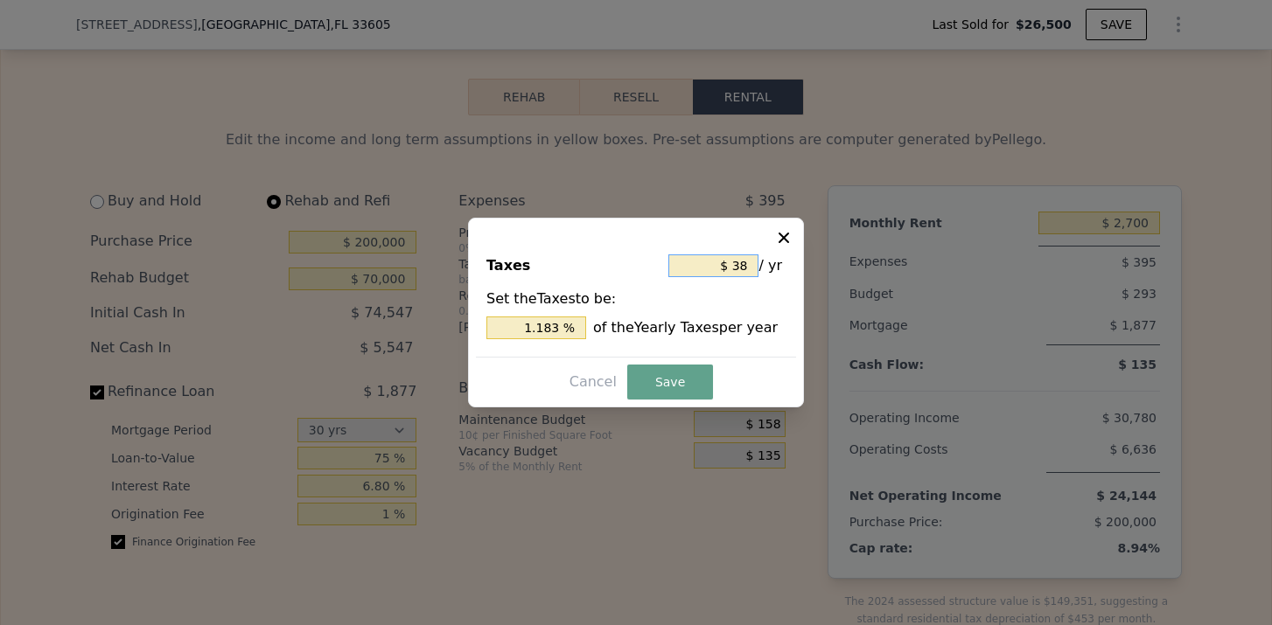
type input "11.827 %"
type input "$ 3,800"
type input "118.270 %"
click at [696, 387] on button "Save" at bounding box center [670, 382] width 86 height 35
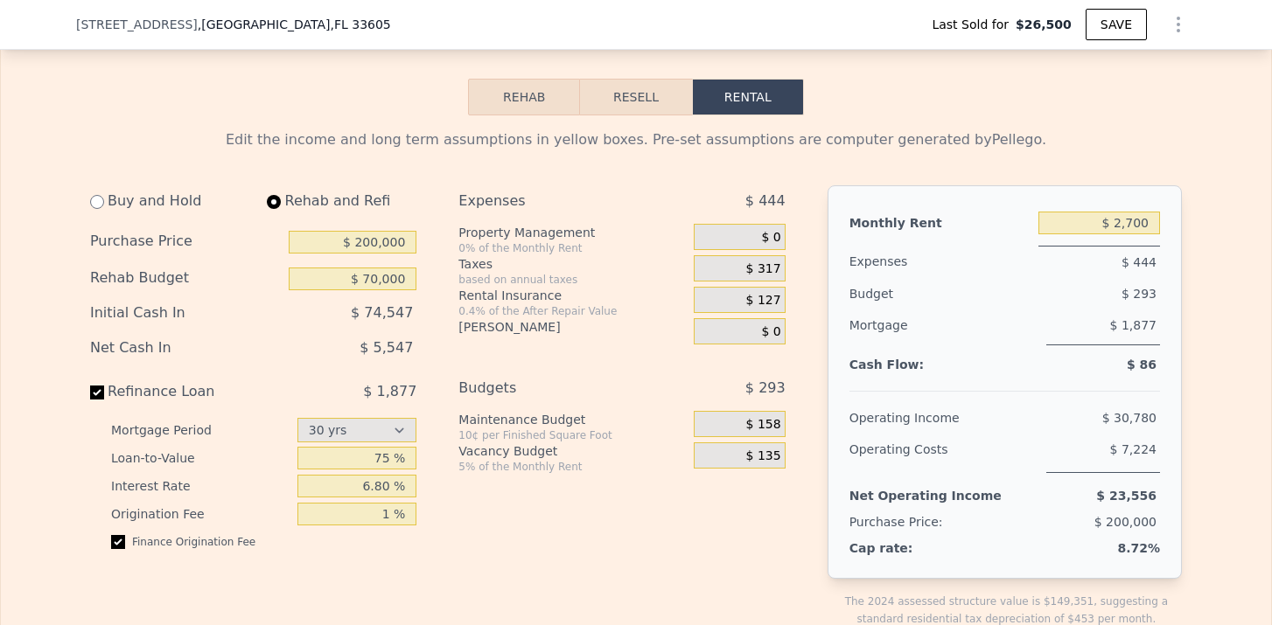
click at [773, 298] on span "$ 127" at bounding box center [763, 301] width 35 height 16
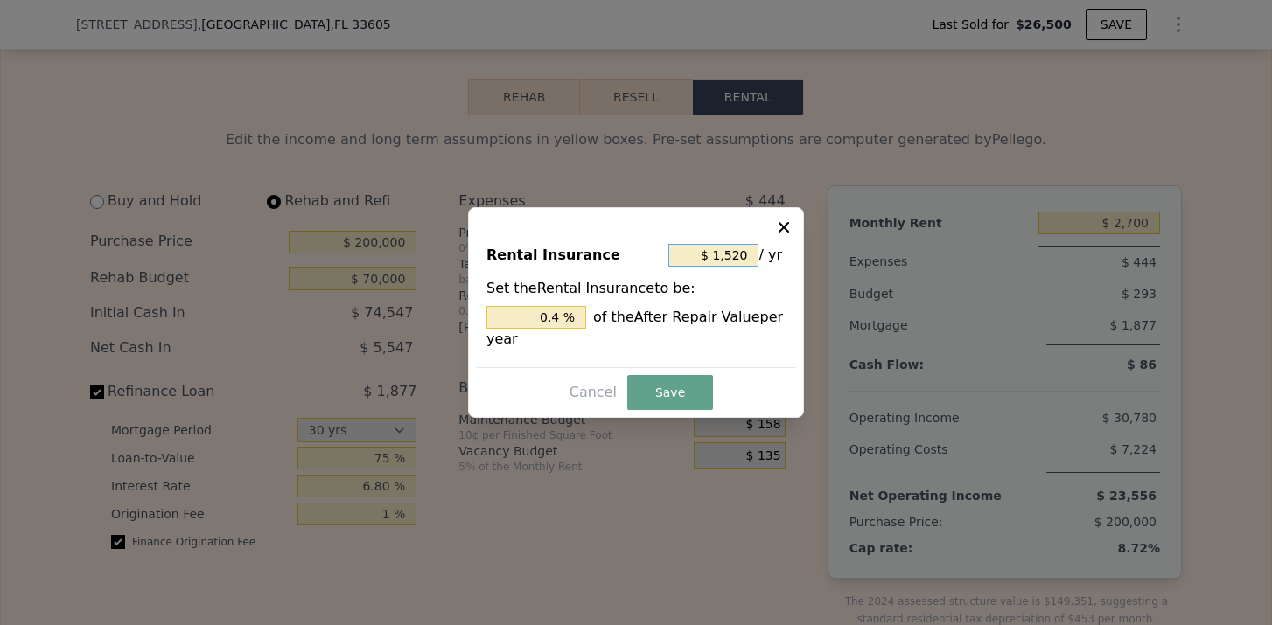
click at [730, 255] on input "$ 1,520" at bounding box center [713, 255] width 90 height 23
type input "$ 2"
type input "0.001 %"
type input "$ 24"
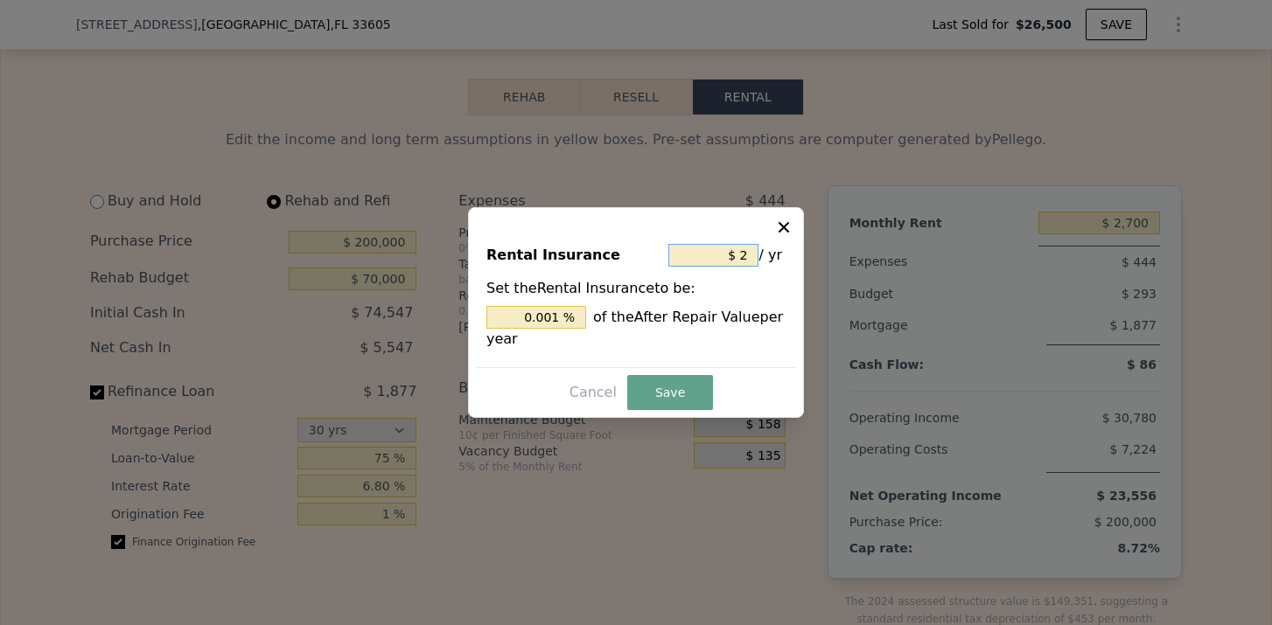
type input "0.006 %"
type input "$ 240"
type input "0.063 %"
type input "$ 2,400"
type input "0.632 %"
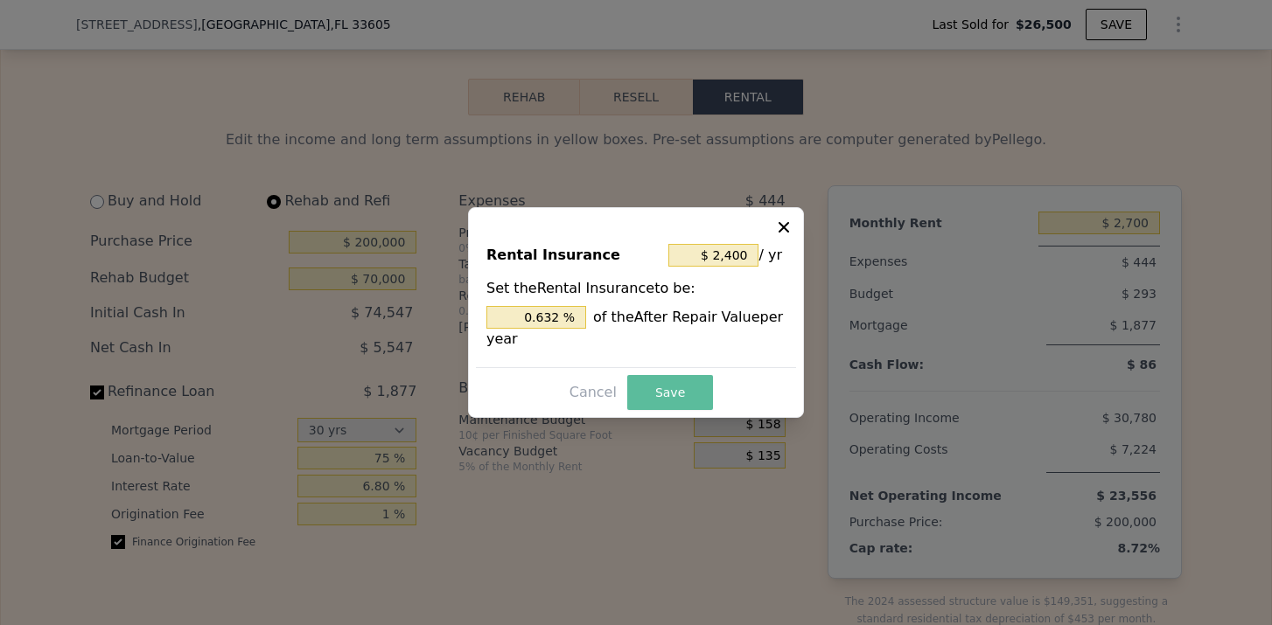
click at [668, 390] on button "Save" at bounding box center [670, 392] width 86 height 35
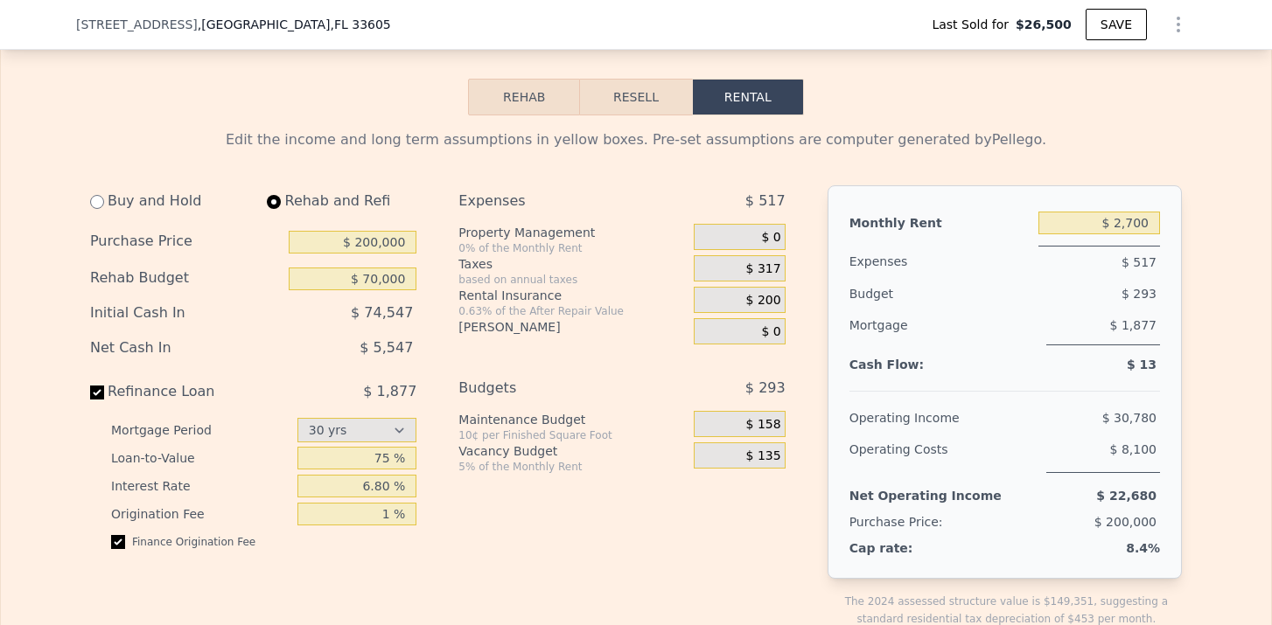
click at [896, 342] on div "Mortgage" at bounding box center [944, 328] width 190 height 36
click at [621, 107] on button "Resell" at bounding box center [635, 97] width 111 height 37
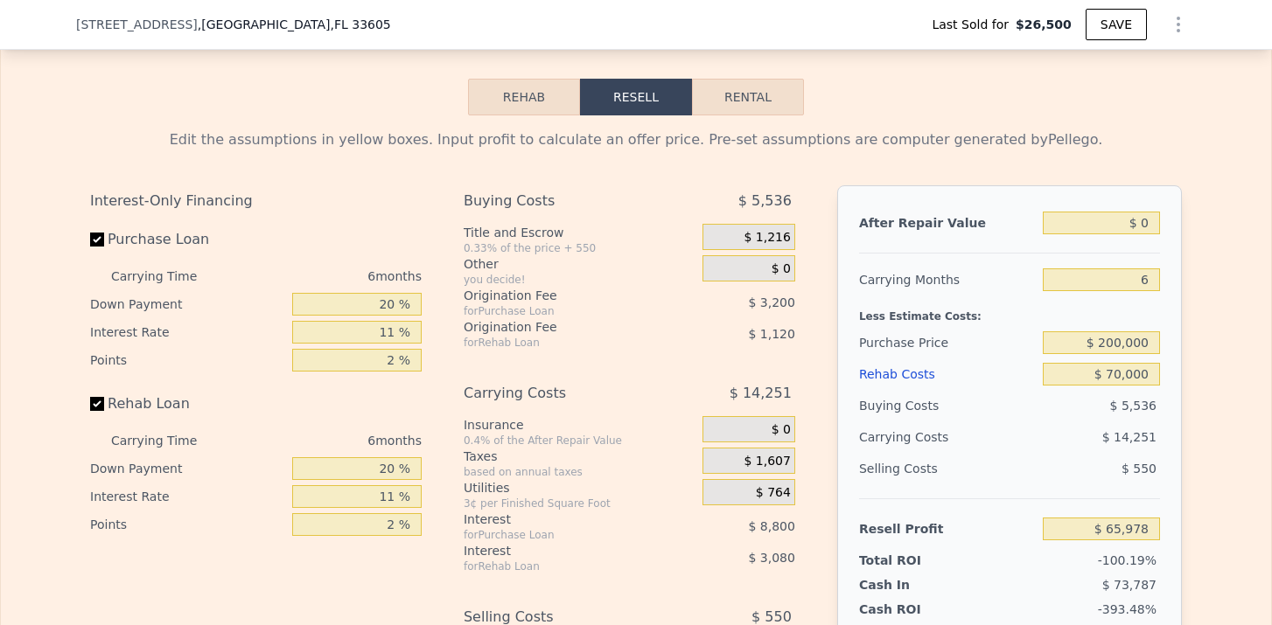
type input "-$ 290,337"
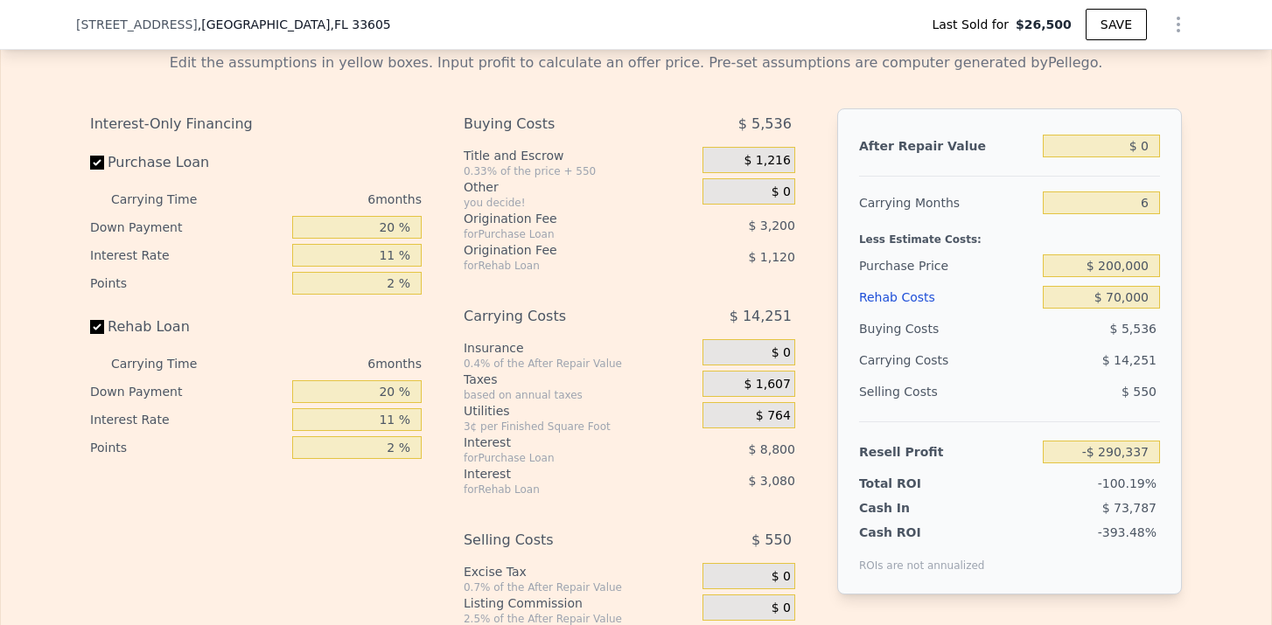
scroll to position [2589, 0]
type input "$ 468,000"
type input "$ 0"
type input "$ 407,183"
